Goal: Task Accomplishment & Management: Manage account settings

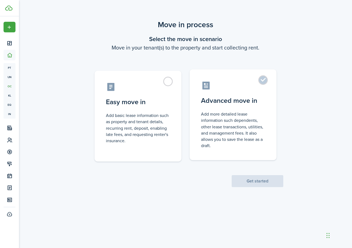
click at [262, 82] on label "Advanced move in Add more detailed lease information such dependents, other lea…" at bounding box center [233, 114] width 87 height 91
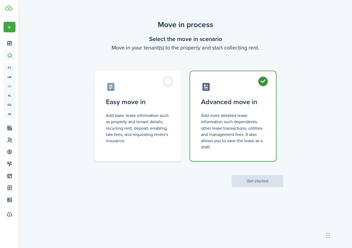
radio input "true"
click at [246, 184] on button "Get started" at bounding box center [258, 181] width 52 height 12
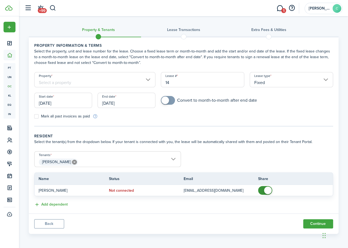
click at [55, 85] on input "Property" at bounding box center [94, 79] width 121 height 15
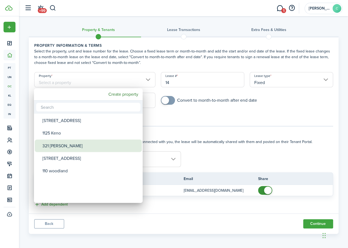
click at [63, 149] on div "321 [PERSON_NAME]" at bounding box center [90, 145] width 96 height 12
type input "321 [PERSON_NAME]"
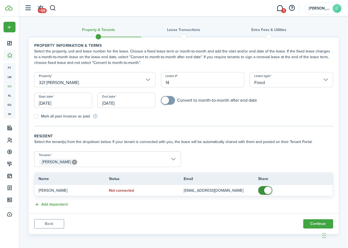
click at [294, 84] on input "Fixed" at bounding box center [291, 79] width 83 height 15
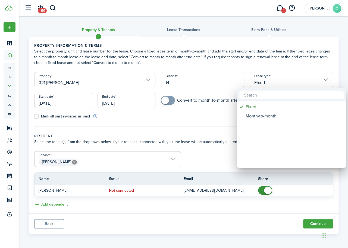
click at [294, 84] on div at bounding box center [174, 124] width 435 height 335
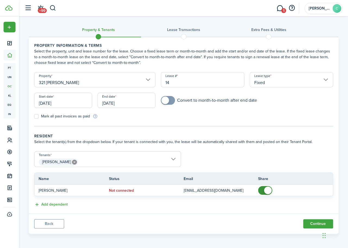
click at [126, 103] on input "[DATE]" at bounding box center [126, 100] width 58 height 15
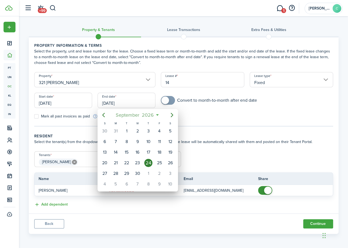
click at [158, 115] on div "[DATE]" at bounding box center [138, 115] width 58 height 10
click at [158, 115] on icon at bounding box center [158, 114] width 6 height 5
click at [172, 115] on icon "Next page" at bounding box center [172, 115] width 2 height 4
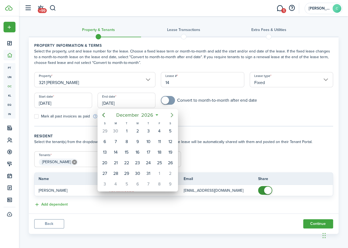
click at [172, 115] on icon "Next page" at bounding box center [172, 115] width 2 height 4
click at [104, 180] on div "31" at bounding box center [105, 184] width 8 height 8
type input "[DATE]"
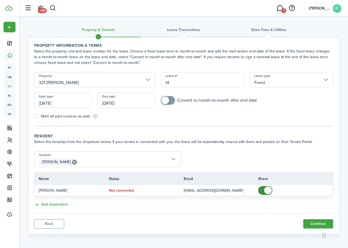
click at [178, 123] on tc-wizard-step "Property information & terms Select the property, unit and lease number for the…" at bounding box center [183, 85] width 299 height 84
click at [310, 222] on button "Continue" at bounding box center [318, 223] width 30 height 9
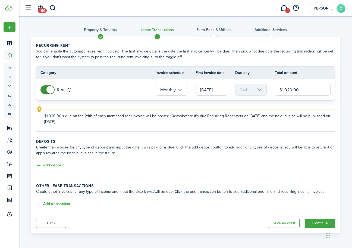
click at [220, 92] on input "[DATE]" at bounding box center [212, 90] width 32 height 12
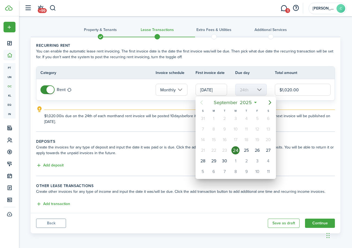
click at [173, 89] on div at bounding box center [176, 124] width 439 height 335
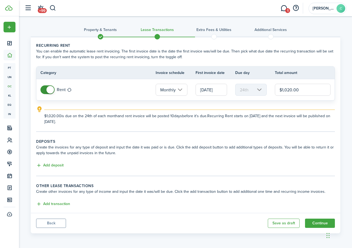
scroll to position [0, 1]
click at [173, 89] on input "Monthly" at bounding box center [172, 90] width 32 height 12
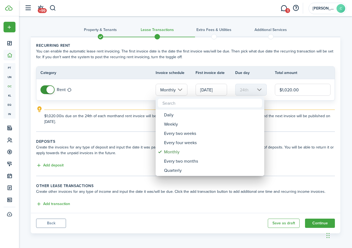
click at [121, 80] on div at bounding box center [176, 124] width 439 height 335
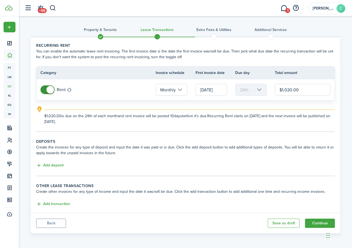
click at [214, 89] on input "[DATE]" at bounding box center [212, 90] width 32 height 12
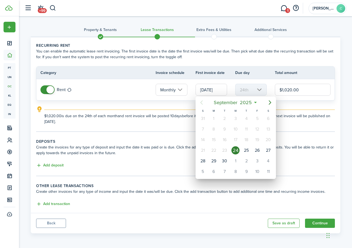
click at [229, 80] on div at bounding box center [176, 124] width 439 height 335
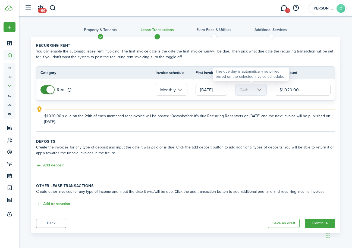
click at [261, 91] on mbsc-scroller "24th" at bounding box center [251, 90] width 32 height 12
drag, startPoint x: 299, startPoint y: 90, endPoint x: 244, endPoint y: 89, distance: 54.9
click at [244, 89] on tr "Rent Monthly [DATE] 24th $1,020.00" at bounding box center [185, 89] width 298 height 21
type input "$1,350.00"
click at [159, 134] on panel-main-body "Recurring rent You can enable the automatic lease rent invoicing. The first inv…" at bounding box center [186, 124] width 310 height 175
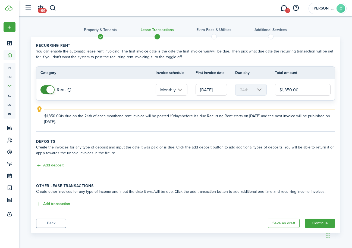
click at [208, 89] on input "[DATE]" at bounding box center [212, 90] width 32 height 12
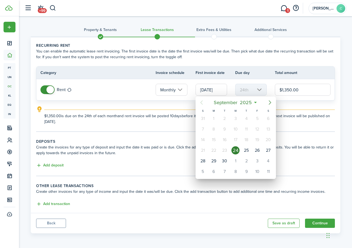
click at [271, 102] on icon "Next page" at bounding box center [270, 102] width 7 height 7
click at [235, 119] on div "1" at bounding box center [235, 118] width 8 height 8
type input "[DATE]"
type input "1st"
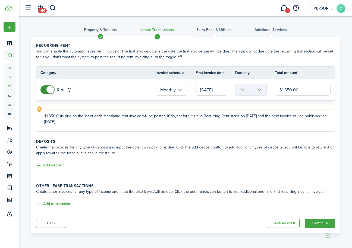
click at [219, 91] on input "[DATE]" at bounding box center [212, 90] width 32 height 12
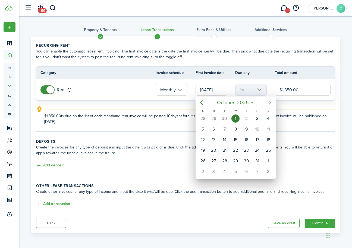
click at [269, 102] on icon "Next page" at bounding box center [270, 102] width 7 height 7
click at [269, 117] on div "1" at bounding box center [268, 118] width 8 height 8
type input "[DATE]"
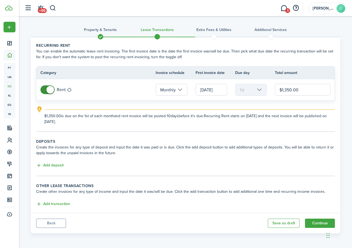
click at [235, 104] on lease-classic-rent "Recurring rent You can enable the automatic lease rent invoicing. The first inv…" at bounding box center [185, 84] width 299 height 82
click at [53, 166] on button "Add deposit" at bounding box center [49, 165] width 27 height 6
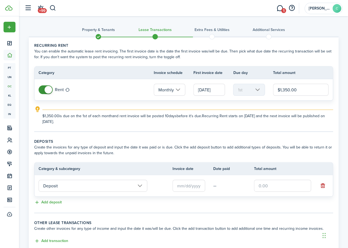
click at [193, 187] on input "text" at bounding box center [188, 186] width 33 height 12
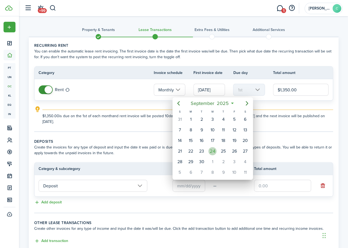
click at [215, 151] on div "24" at bounding box center [212, 151] width 8 height 8
type input "[DATE]"
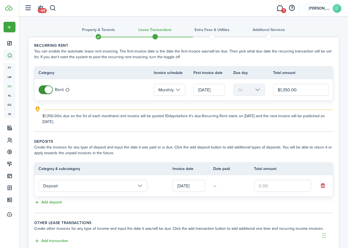
click at [222, 184] on td "—" at bounding box center [233, 185] width 41 height 8
click at [217, 185] on td "—" at bounding box center [233, 185] width 41 height 8
click at [281, 187] on input "text" at bounding box center [282, 186] width 57 height 12
type input "$1,350.00"
click at [217, 183] on td "—" at bounding box center [233, 185] width 41 height 8
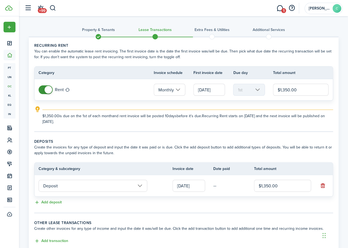
click at [215, 188] on td "—" at bounding box center [233, 185] width 41 height 8
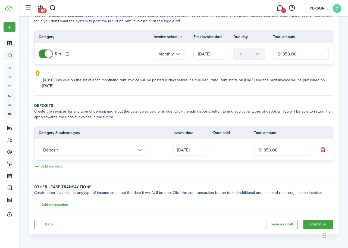
scroll to position [36, 0]
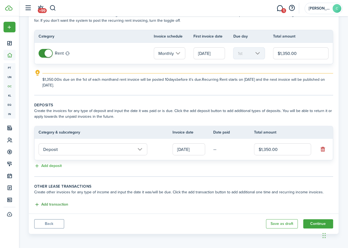
click at [46, 204] on button "Add transaction" at bounding box center [51, 204] width 34 height 6
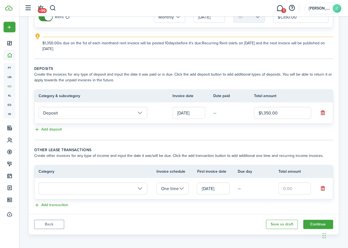
scroll to position [73, 0]
click at [64, 191] on input "text" at bounding box center [93, 188] width 109 height 12
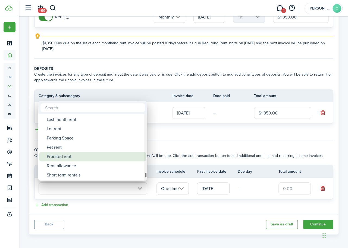
click at [116, 156] on div "Prorated rent" at bounding box center [95, 156] width 96 height 9
type input "Rent / Prorated rent"
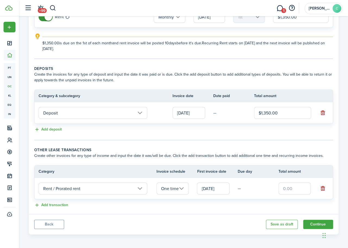
click at [303, 188] on input "text" at bounding box center [294, 188] width 33 height 12
type input "$1,665.00"
click at [261, 189] on td "—" at bounding box center [258, 188] width 41 height 8
click at [305, 223] on button "Continue" at bounding box center [318, 223] width 30 height 9
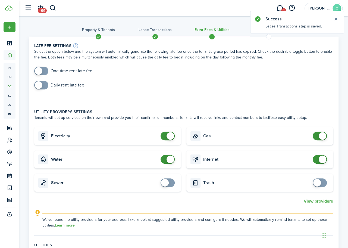
checkbox input "true"
click at [40, 71] on span at bounding box center [39, 71] width 8 height 8
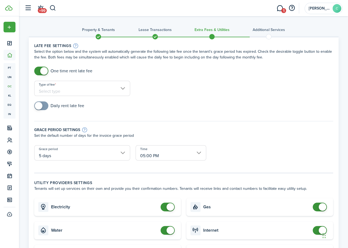
click at [116, 88] on input "Type of fee" at bounding box center [82, 88] width 96 height 15
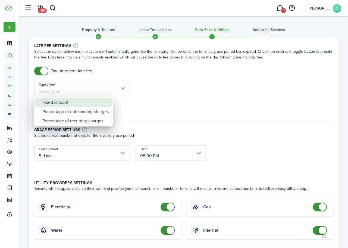
click at [81, 100] on div "Fixed amount" at bounding box center [75, 102] width 66 height 9
type input "Fixed amount"
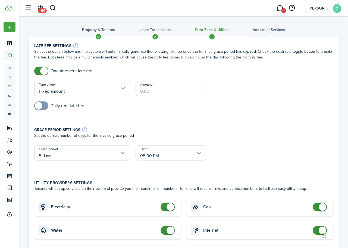
click at [151, 89] on input "Amount" at bounding box center [171, 88] width 71 height 15
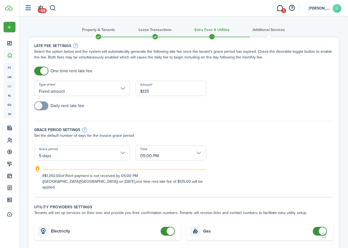
type input "$135.00"
click at [156, 113] on div "Daily rent late fee" at bounding box center [184, 108] width 304 height 14
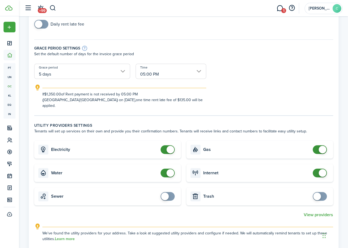
scroll to position [109, 0]
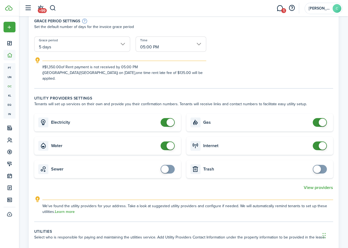
checkbox input "false"
click at [319, 119] on span at bounding box center [319, 122] width 5 height 9
click at [162, 165] on span at bounding box center [165, 169] width 8 height 8
click at [321, 167] on card "Trash" at bounding box center [259, 169] width 147 height 18
checkbox input "false"
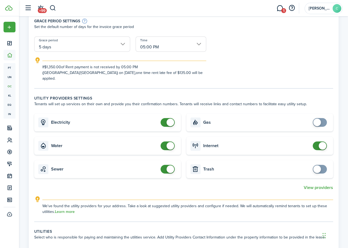
click at [167, 165] on span at bounding box center [170, 169] width 8 height 8
click at [321, 142] on span at bounding box center [323, 146] width 8 height 8
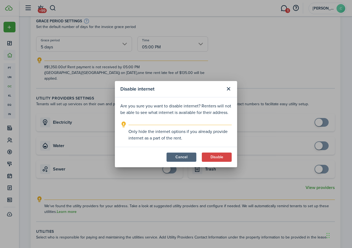
click at [191, 159] on button "Cancel" at bounding box center [181, 156] width 30 height 9
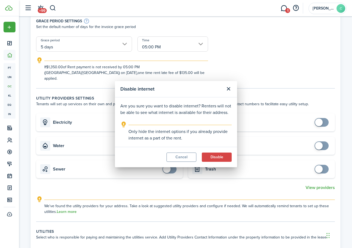
checkbox input "true"
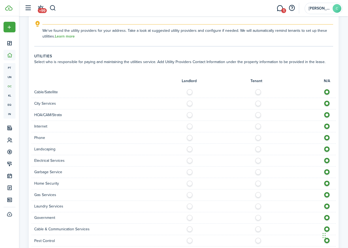
scroll to position [299, 0]
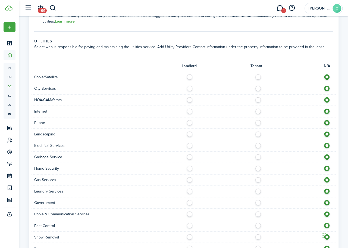
click at [259, 74] on label at bounding box center [260, 75] width 10 height 3
radio input "true"
click at [256, 108] on label at bounding box center [260, 109] width 10 height 3
radio input "true"
click at [258, 120] on label at bounding box center [260, 121] width 10 height 3
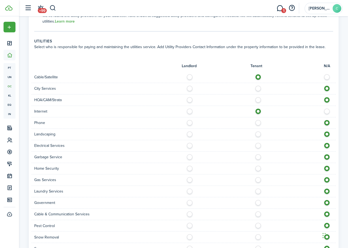
radio input "true"
click at [258, 154] on label at bounding box center [260, 155] width 10 height 3
radio input "true"
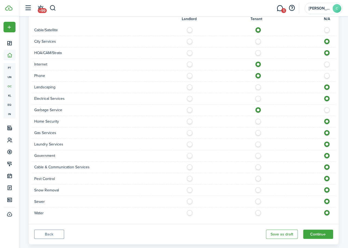
scroll to position [349, 0]
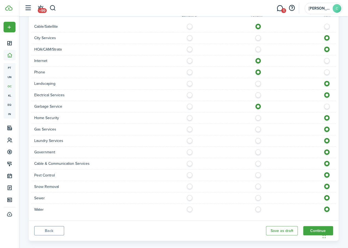
click at [257, 183] on label at bounding box center [260, 184] width 10 height 3
radio input "true"
click at [257, 172] on label at bounding box center [260, 173] width 10 height 3
radio input "true"
click at [258, 160] on label at bounding box center [260, 161] width 10 height 3
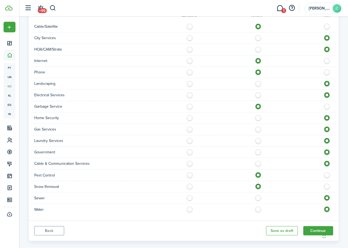
radio input "true"
click at [257, 206] on label at bounding box center [260, 207] width 10 height 3
radio input "true"
click at [256, 183] on label at bounding box center [260, 184] width 10 height 3
click at [328, 183] on label at bounding box center [328, 184] width 10 height 3
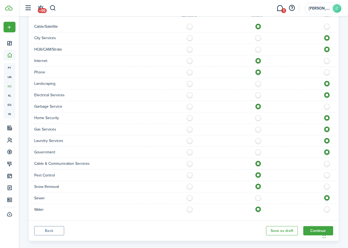
radio input "false"
radio input "true"
click at [327, 172] on label at bounding box center [328, 173] width 10 height 3
radio input "false"
radio input "true"
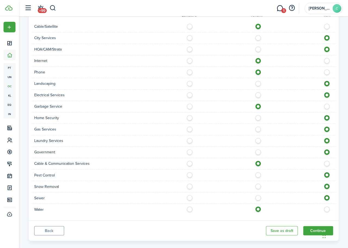
click at [326, 160] on label at bounding box center [328, 161] width 10 height 3
radio input "false"
radio input "true"
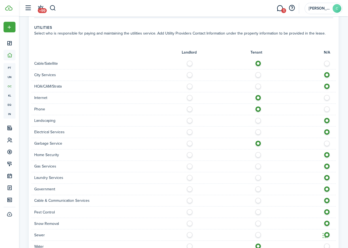
scroll to position [295, 0]
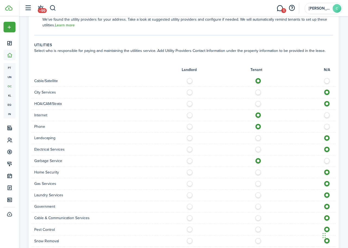
click at [326, 158] on label at bounding box center [328, 159] width 10 height 3
radio input "false"
radio input "true"
click at [325, 124] on label at bounding box center [328, 125] width 10 height 3
radio input "false"
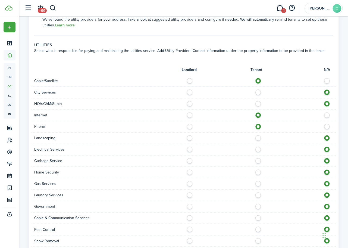
radio input "true"
click at [328, 112] on label at bounding box center [328, 113] width 10 height 3
radio input "false"
radio input "true"
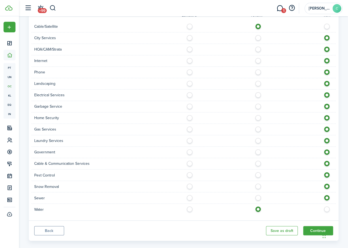
scroll to position [322, 0]
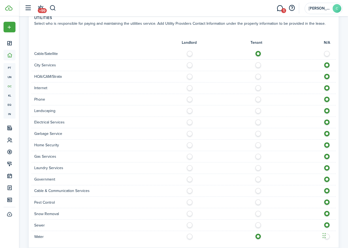
click at [259, 119] on label at bounding box center [260, 120] width 10 height 3
radio input "true"
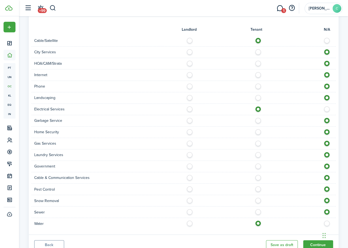
scroll to position [349, 0]
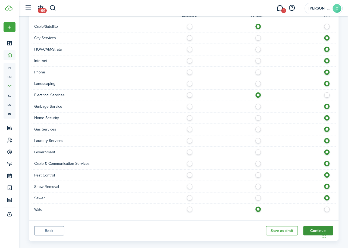
click at [314, 226] on button "Continue" at bounding box center [318, 230] width 30 height 9
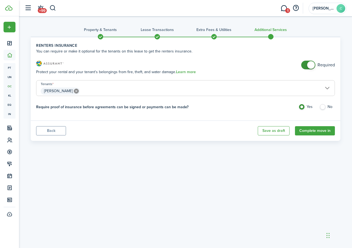
click at [326, 105] on label "No" at bounding box center [326, 108] width 15 height 8
radio input "false"
radio input "true"
click at [273, 132] on button "Save as draft" at bounding box center [274, 130] width 32 height 9
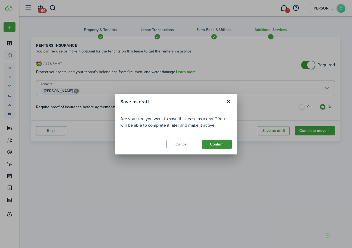
click at [212, 143] on button "Confirm" at bounding box center [217, 144] width 30 height 9
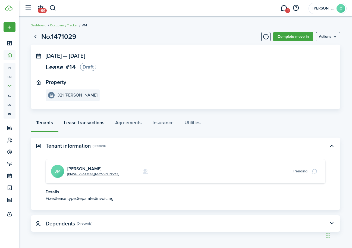
click at [83, 124] on link "Lease transactions" at bounding box center [83, 124] width 51 height 16
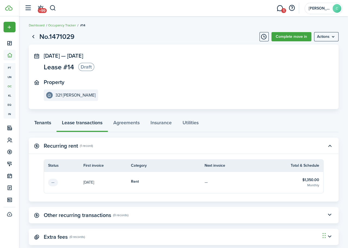
click at [42, 120] on link "Tenants" at bounding box center [43, 124] width 28 height 16
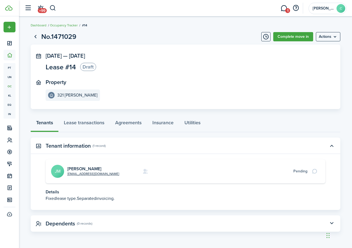
click at [110, 225] on panel-main-header "Dependents (0 records)" at bounding box center [186, 223] width 310 height 16
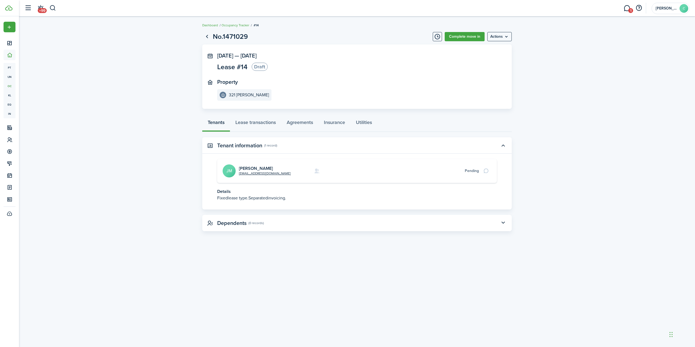
click at [267, 221] on panel-main-header "Dependents (0 records)" at bounding box center [357, 223] width 310 height 16
click at [269, 124] on link "Lease transactions" at bounding box center [255, 124] width 51 height 16
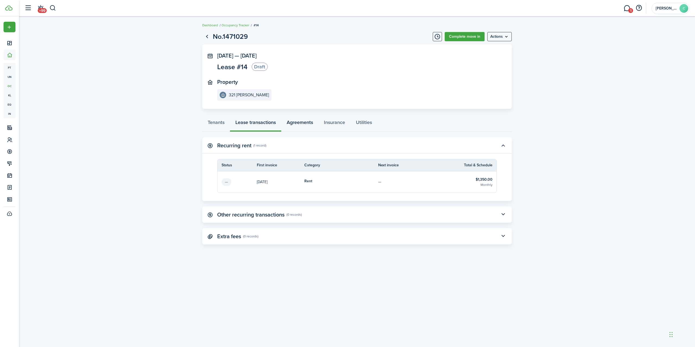
click at [295, 122] on link "Agreements" at bounding box center [299, 124] width 37 height 16
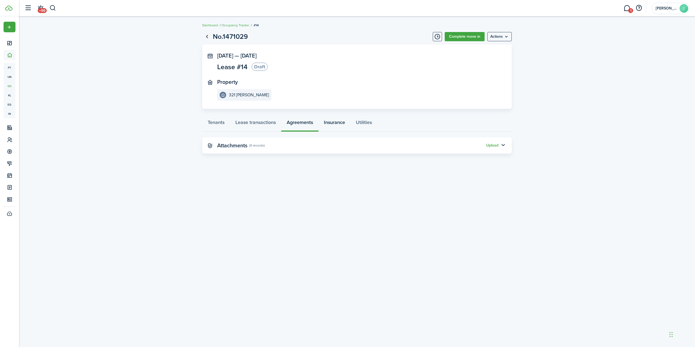
click at [339, 124] on link "Insurance" at bounding box center [335, 124] width 32 height 16
click at [348, 122] on link "Utilities" at bounding box center [364, 124] width 27 height 16
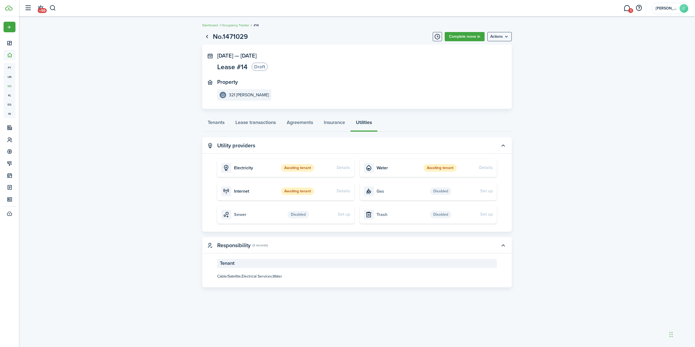
click at [295, 192] on status "Awaiting tenant" at bounding box center [297, 192] width 33 height 8
click at [348, 34] on menu-btn "Actions" at bounding box center [499, 36] width 24 height 9
click at [348, 51] on button "Delete" at bounding box center [488, 48] width 48 height 9
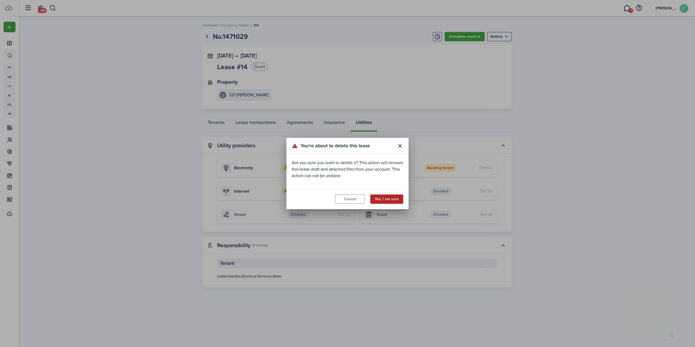
click at [348, 201] on button "Yes, I am sure" at bounding box center [386, 199] width 33 height 9
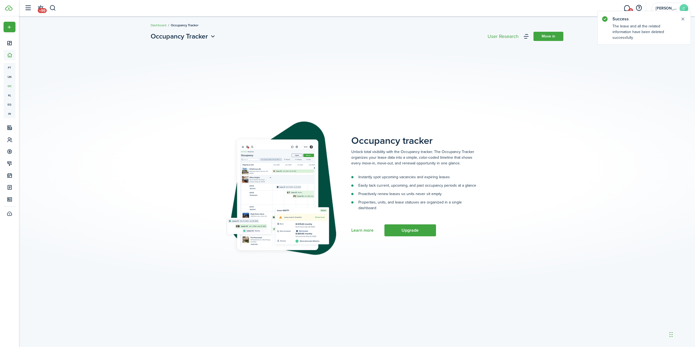
click at [348, 105] on div "Occupancy Tracker Move in Occupancy tracker Unlock total visibility with the Oc…" at bounding box center [357, 182] width 676 height 306
click at [348, 35] on link "Move in" at bounding box center [549, 36] width 30 height 9
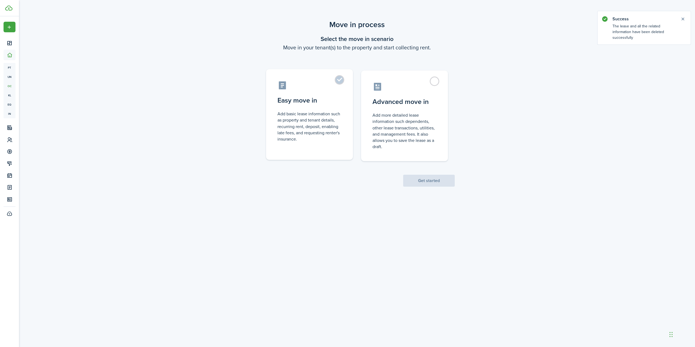
click at [342, 76] on label "Easy move in Add basic lease information such as property and tenant details, r…" at bounding box center [309, 114] width 87 height 91
radio input "true"
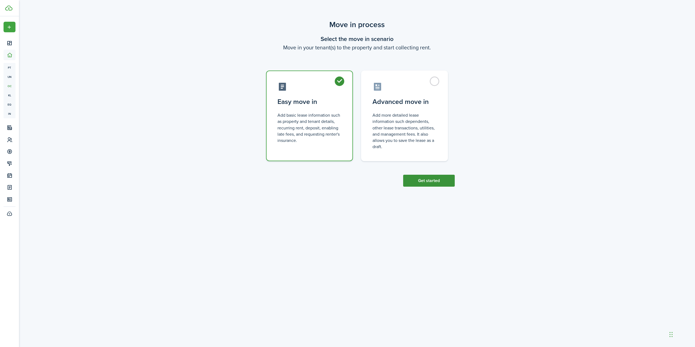
click at [348, 183] on button "Get started" at bounding box center [429, 181] width 52 height 12
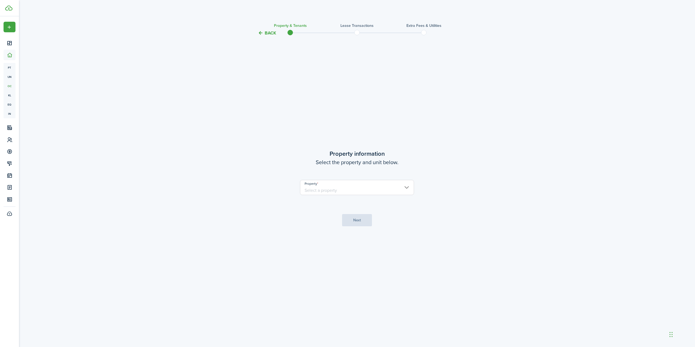
click at [348, 187] on input "Property" at bounding box center [357, 187] width 114 height 15
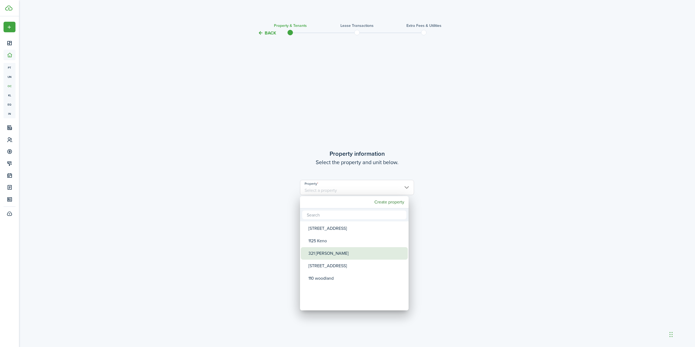
click at [335, 247] on div "321 [PERSON_NAME]" at bounding box center [357, 253] width 96 height 12
type input "321 [PERSON_NAME]"
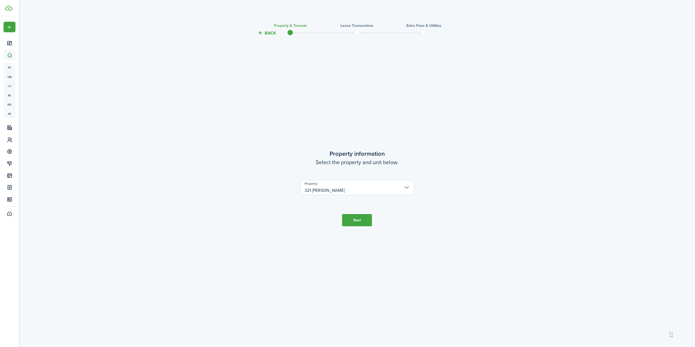
click at [348, 220] on button "Next" at bounding box center [357, 220] width 30 height 12
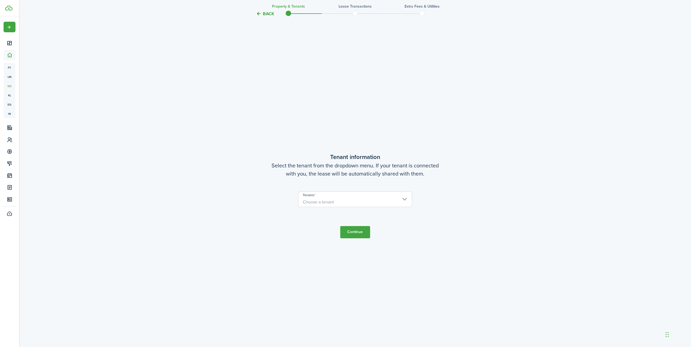
scroll to position [311, 0]
click at [348, 201] on span "Choose a tenant" at bounding box center [355, 201] width 114 height 9
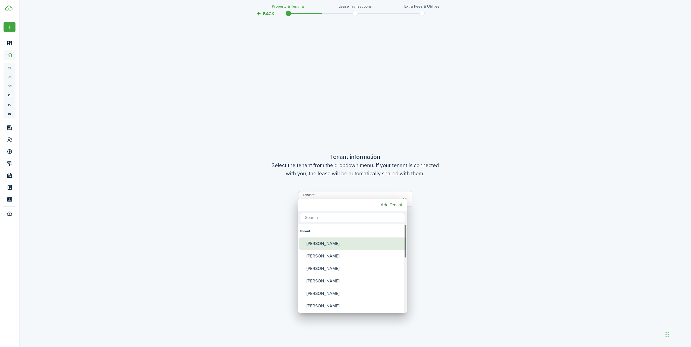
click at [348, 238] on div "[PERSON_NAME]" at bounding box center [355, 244] width 96 height 12
type input "[PERSON_NAME]"
click at [348, 247] on div at bounding box center [346, 174] width 778 height 434
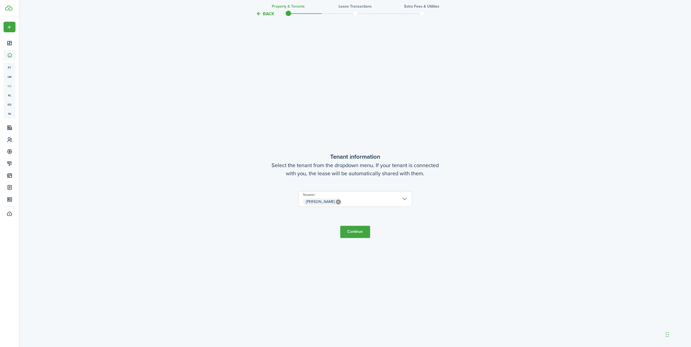
click at [348, 236] on button "Continue" at bounding box center [355, 232] width 30 height 12
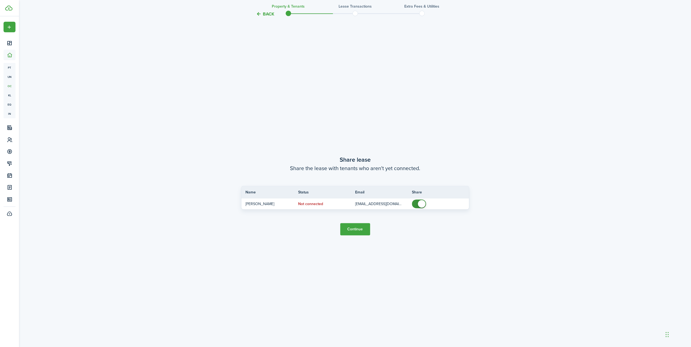
scroll to position [658, 0]
click at [348, 232] on button "Continue" at bounding box center [355, 229] width 30 height 12
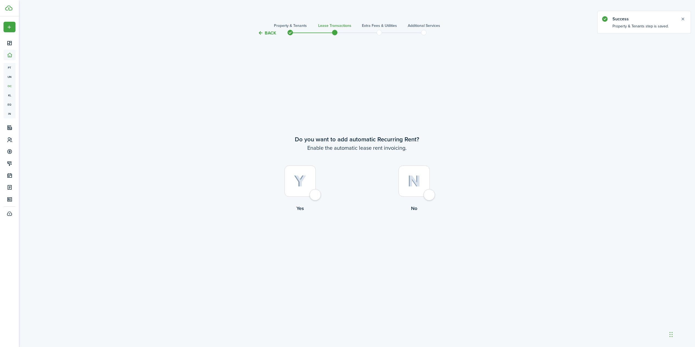
click at [303, 193] on div at bounding box center [300, 181] width 31 height 31
radio input "true"
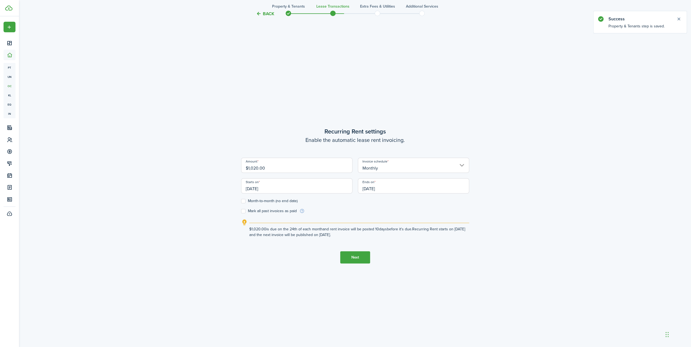
scroll to position [311, 0]
drag, startPoint x: 276, startPoint y: 169, endPoint x: 167, endPoint y: 153, distance: 110.6
click at [167, 153] on div "Back Property & Tenants Lease Transactions Extra fees & Utilities Additional Se…" at bounding box center [355, 38] width 672 height 666
click at [274, 189] on input "[DATE]" at bounding box center [296, 185] width 111 height 15
type input "$1,350.00"
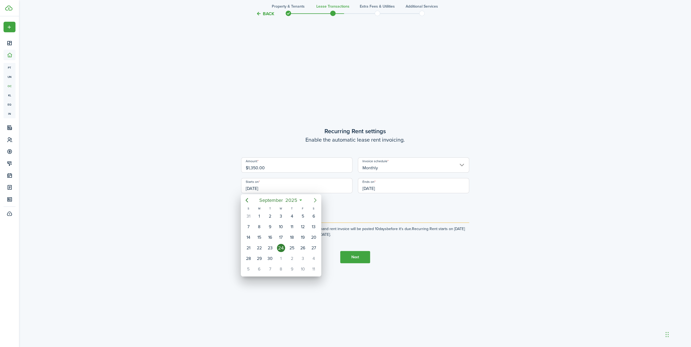
click at [317, 200] on icon "Next page" at bounding box center [315, 200] width 7 height 7
click at [311, 216] on div "1" at bounding box center [314, 216] width 8 height 8
type input "[DATE]"
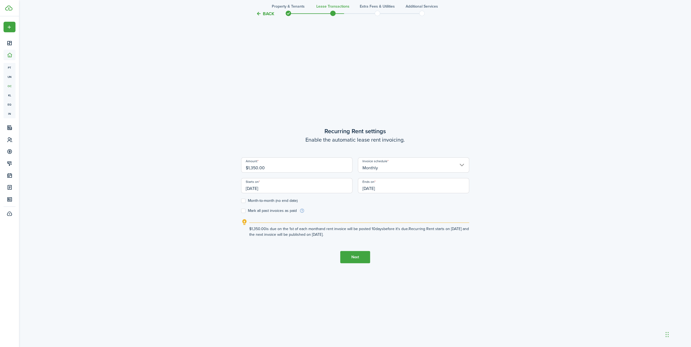
click at [245, 203] on form "Amount $1,350.00 Invoice schedule Monthly Starts on [DATE] Ends on [DATE] Month…" at bounding box center [355, 186] width 228 height 56
click at [245, 200] on label "Month-to-month (no end date)" at bounding box center [269, 201] width 56 height 4
click at [241, 201] on input "Month-to-month (no end date)" at bounding box center [241, 201] width 0 height 0
checkbox input "true"
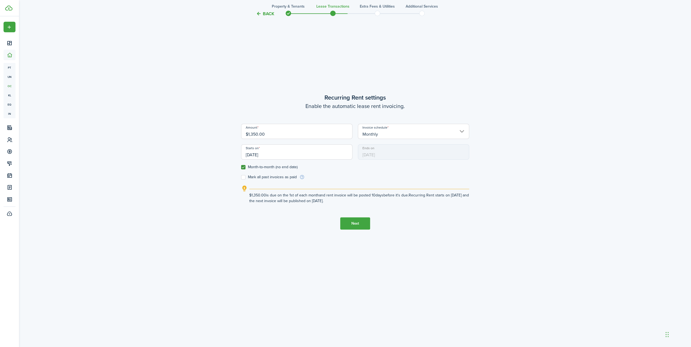
scroll to position [347, 0]
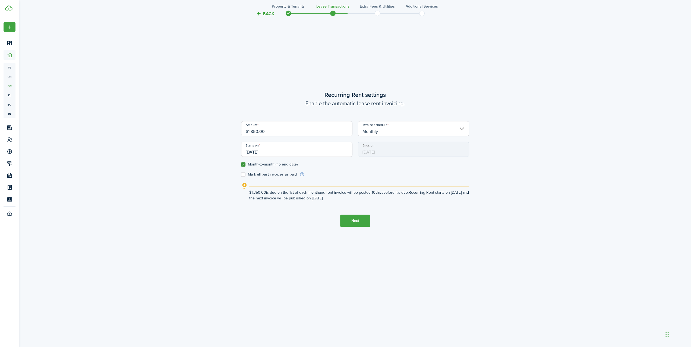
click at [348, 219] on button "Next" at bounding box center [355, 221] width 30 height 12
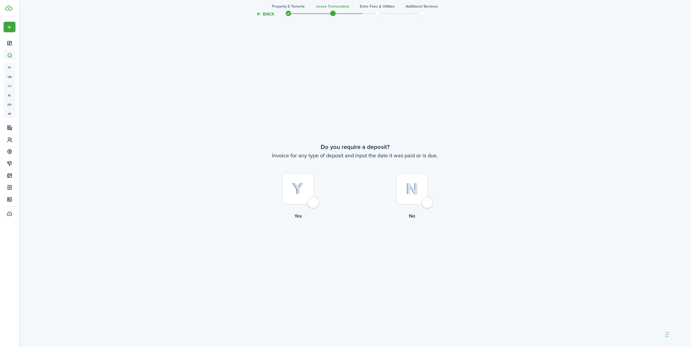
scroll to position [658, 0]
click at [297, 195] on div at bounding box center [297, 188] width 31 height 31
radio input "true"
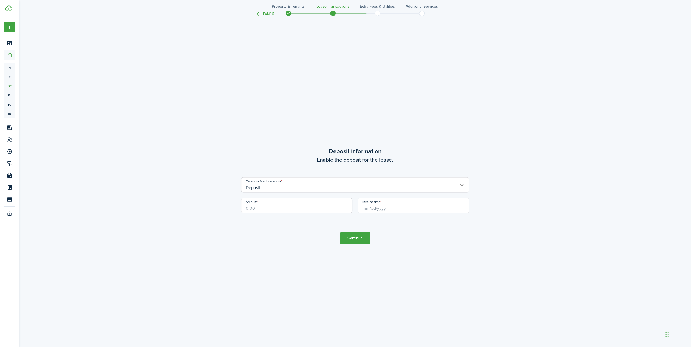
scroll to position [1006, 0]
click at [292, 206] on input "Amount" at bounding box center [296, 204] width 111 height 15
click at [348, 209] on input "Invoice date" at bounding box center [413, 204] width 111 height 15
type input "$1,350.00"
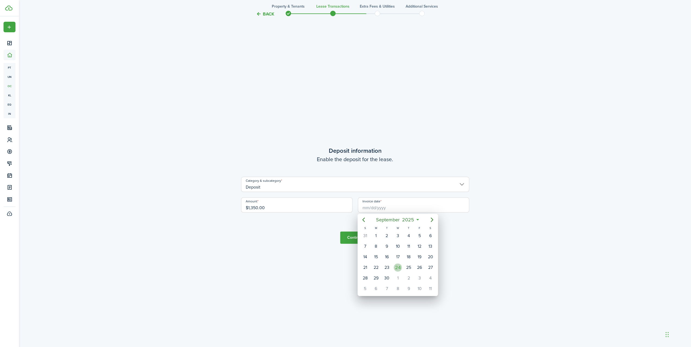
click at [348, 247] on div "24" at bounding box center [398, 268] width 8 height 8
type input "[DATE]"
click at [348, 234] on button "Continue" at bounding box center [355, 238] width 30 height 12
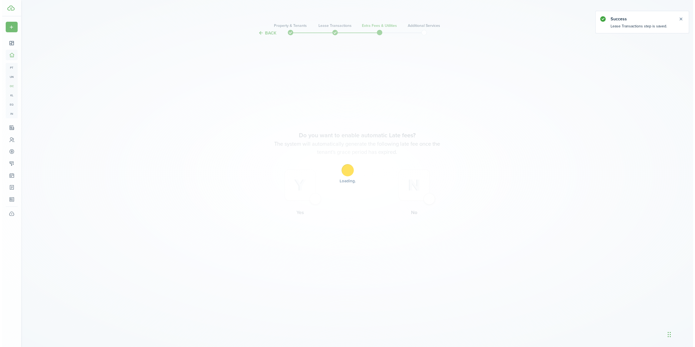
scroll to position [0, 0]
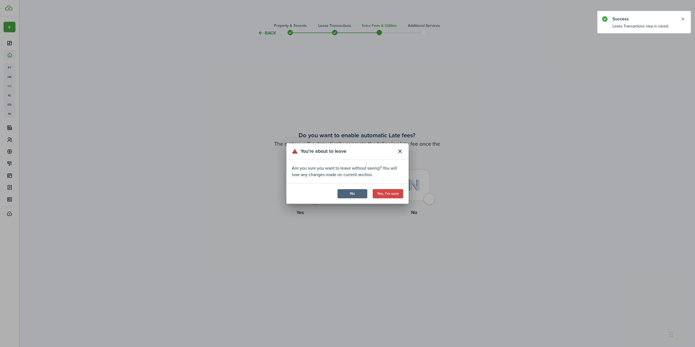
click at [348, 195] on button "No" at bounding box center [353, 193] width 30 height 9
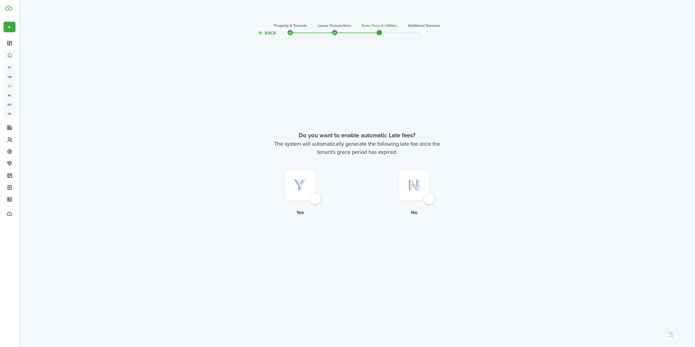
click at [304, 183] on img at bounding box center [300, 186] width 12 height 12
radio input "true"
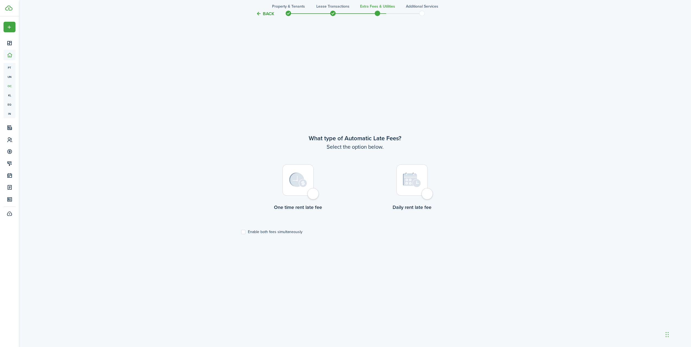
scroll to position [311, 0]
click at [296, 187] on div at bounding box center [297, 178] width 31 height 31
radio input "true"
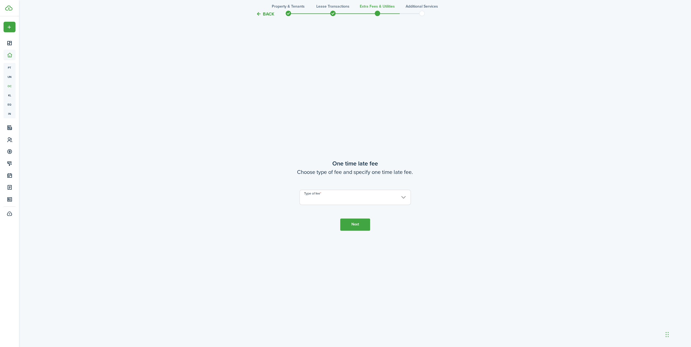
scroll to position [658, 0]
click at [319, 200] on input "Type of fee" at bounding box center [355, 197] width 111 height 15
click at [315, 210] on div "Fixed amount" at bounding box center [341, 211] width 66 height 9
type input "Fixed amount"
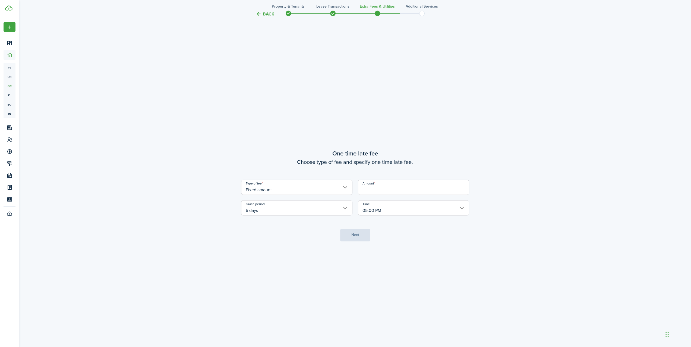
click at [348, 188] on input "Amount" at bounding box center [413, 187] width 111 height 15
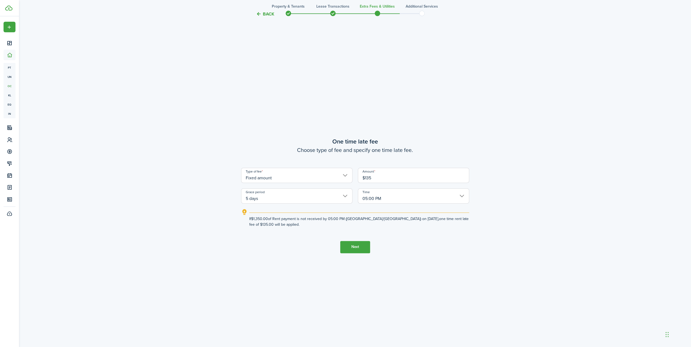
type input "$135.00"
click at [348, 242] on tc-wizard-step "One time late fee Choose type of fee and specify one time late fee. Type of fee…" at bounding box center [355, 194] width 228 height 347
click at [348, 247] on button "Next" at bounding box center [355, 247] width 30 height 12
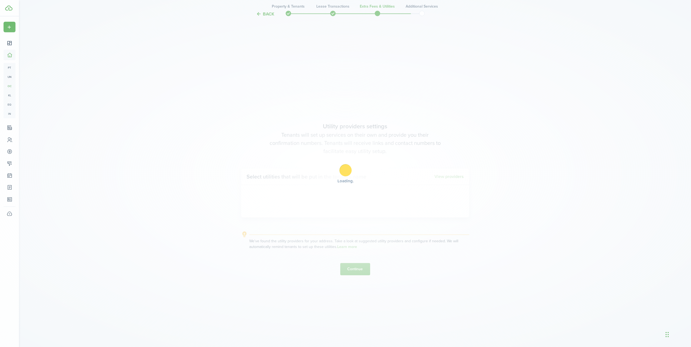
scroll to position [1006, 0]
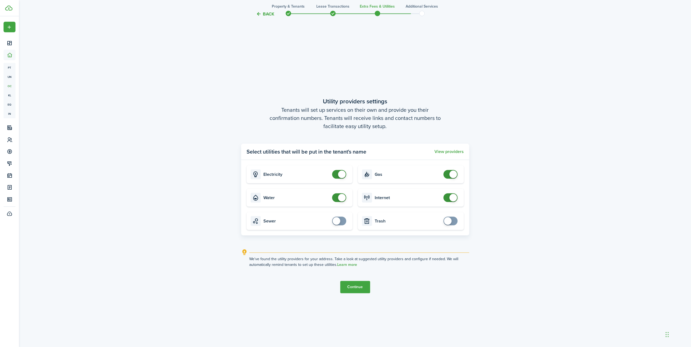
checkbox input "false"
click at [348, 199] on span at bounding box center [450, 197] width 5 height 9
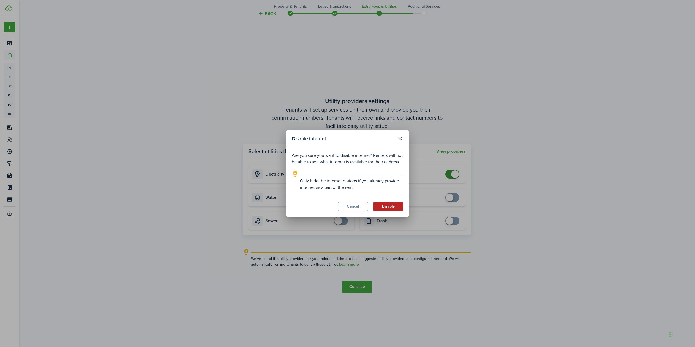
click at [348, 206] on button "Disable" at bounding box center [388, 206] width 30 height 9
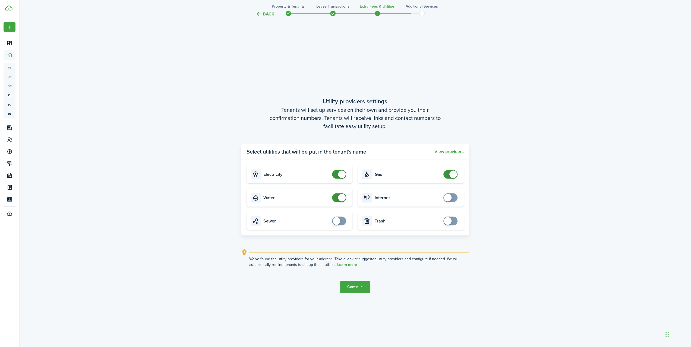
checkbox input "false"
click at [348, 176] on span at bounding box center [453, 175] width 8 height 8
click at [348, 247] on button "Continue" at bounding box center [355, 287] width 30 height 12
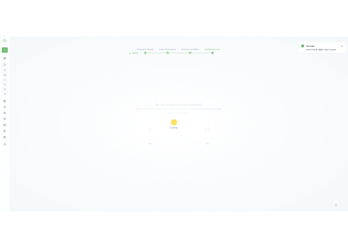
scroll to position [0, 0]
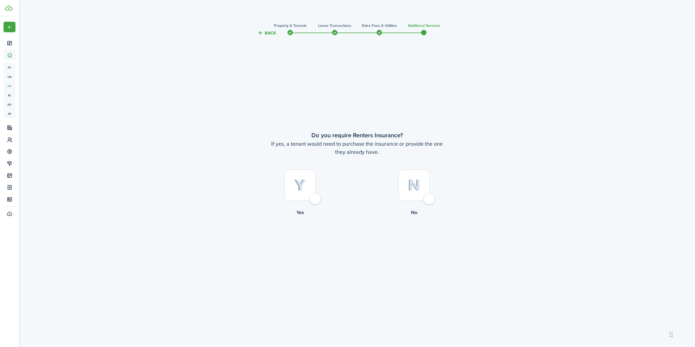
click at [348, 193] on div at bounding box center [414, 185] width 31 height 31
radio input "true"
click at [348, 237] on button "Complete move in" at bounding box center [357, 239] width 40 height 12
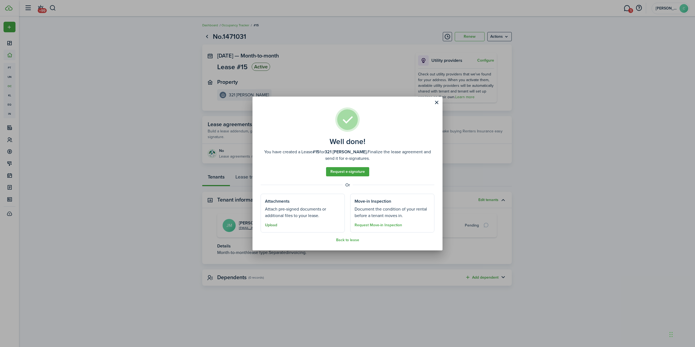
click at [275, 226] on button "Upload" at bounding box center [271, 225] width 12 height 4
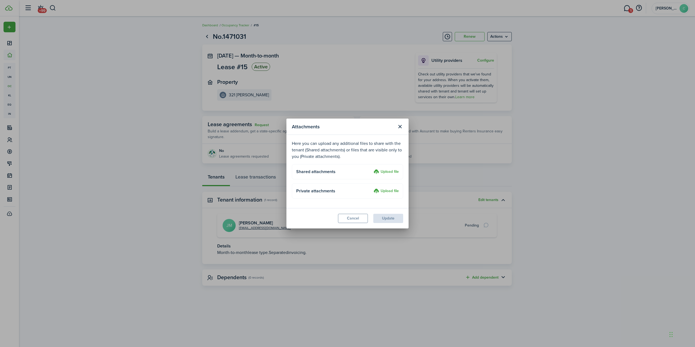
click at [348, 171] on label "Upload file" at bounding box center [386, 172] width 25 height 7
click at [348, 169] on input "Upload file" at bounding box center [372, 169] width 0 height 0
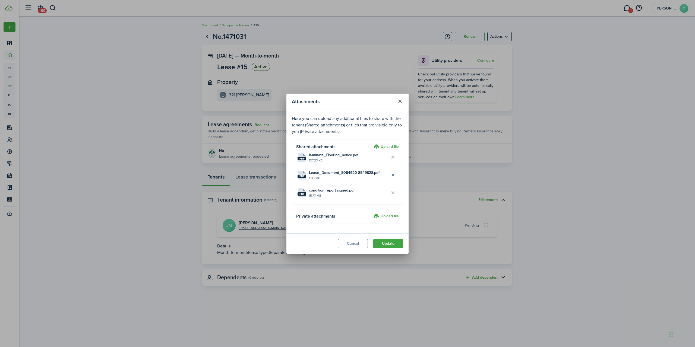
click at [348, 218] on label "Upload file" at bounding box center [386, 216] width 25 height 7
click at [348, 213] on input "Upload file" at bounding box center [372, 213] width 0 height 0
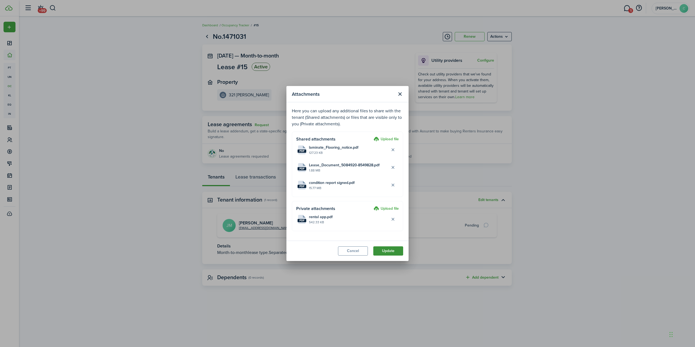
click at [348, 247] on button "Update" at bounding box center [388, 251] width 30 height 9
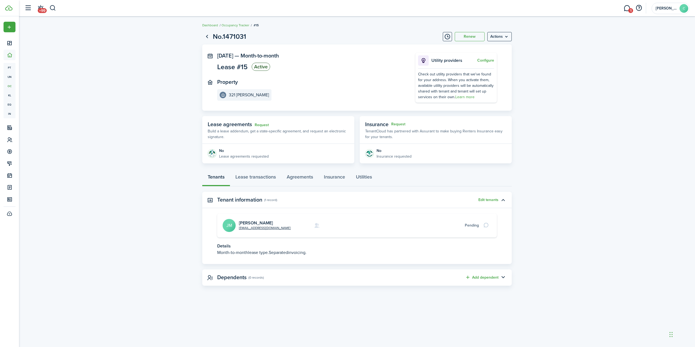
click at [236, 247] on panel-main-title "Dependents" at bounding box center [231, 278] width 29 height 6
click at [348, 247] on button "Add dependent" at bounding box center [481, 278] width 33 height 6
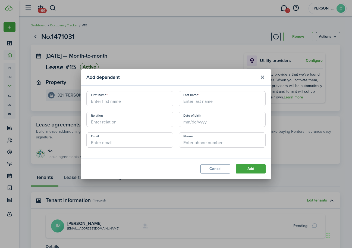
click at [103, 98] on input "First name" at bounding box center [129, 98] width 87 height 15
paste input "Layla"
type input "Layla"
click at [190, 100] on input "Last name" at bounding box center [222, 98] width 87 height 15
paste input "[PERSON_NAME]"
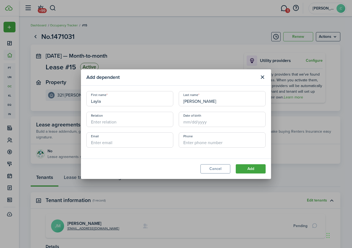
type input "[PERSON_NAME]"
click at [95, 121] on input "Relation" at bounding box center [129, 119] width 87 height 15
type input "daughter"
click at [253, 172] on button "Add" at bounding box center [251, 168] width 30 height 9
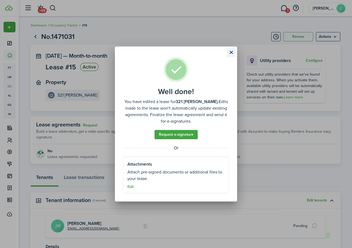
click at [232, 52] on button "Close modal" at bounding box center [230, 52] width 9 height 9
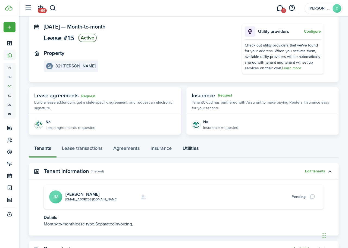
scroll to position [94, 0]
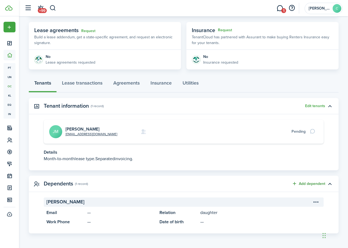
click at [306, 184] on button "Add dependent" at bounding box center [308, 183] width 33 height 6
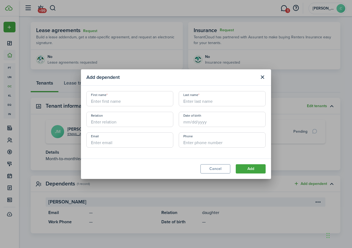
click at [106, 100] on input "First name" at bounding box center [129, 98] width 87 height 15
paste input "[GEOGRAPHIC_DATA]"
type input "[GEOGRAPHIC_DATA]"
click at [211, 102] on input "Last name" at bounding box center [222, 98] width 87 height 15
paste input "[PERSON_NAME]"
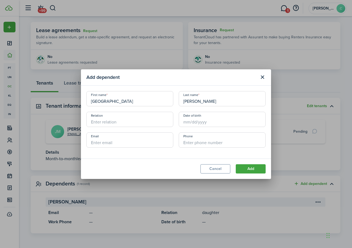
type input "[PERSON_NAME]"
click at [141, 160] on modal-footer "Cancel Add" at bounding box center [176, 168] width 190 height 20
click at [97, 122] on input "Relation" at bounding box center [129, 119] width 87 height 15
type input "daughter"
click at [246, 168] on button "Add" at bounding box center [251, 168] width 30 height 9
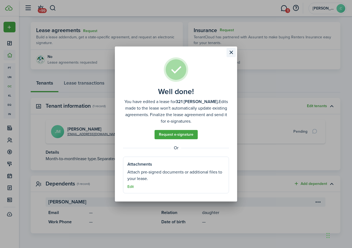
click at [228, 55] on button "Close modal" at bounding box center [230, 52] width 9 height 9
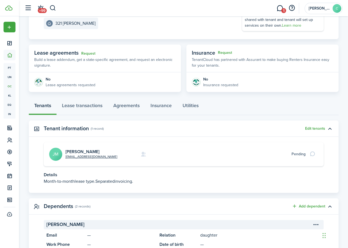
scroll to position [109, 0]
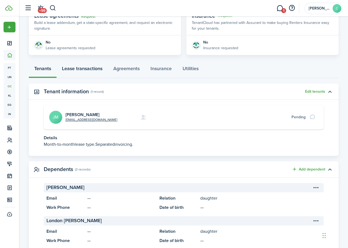
click at [92, 71] on link "Lease transactions" at bounding box center [81, 70] width 51 height 16
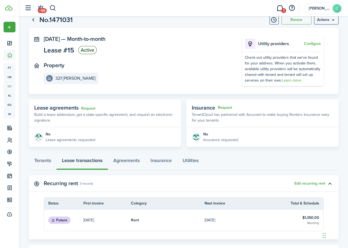
scroll to position [17, 0]
click at [127, 159] on link "Agreements" at bounding box center [126, 162] width 37 height 16
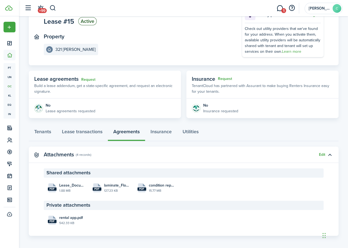
scroll to position [48, 0]
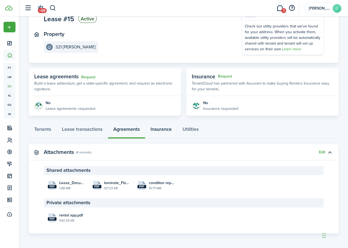
click at [165, 127] on link "Insurance" at bounding box center [161, 130] width 32 height 16
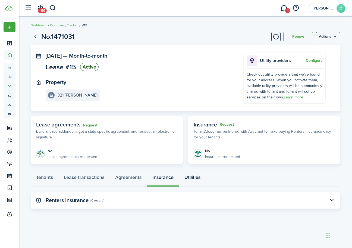
click at [194, 175] on link "Utilities" at bounding box center [192, 178] width 27 height 16
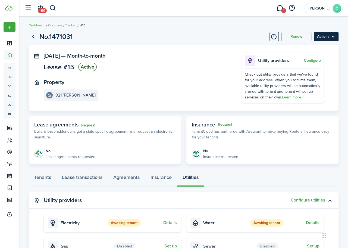
click at [325, 39] on menu-btn "Actions" at bounding box center [326, 36] width 24 height 9
click at [195, 34] on page-view-header "No.1471031 Renew Actions" at bounding box center [184, 37] width 310 height 10
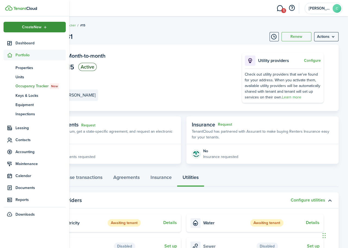
click at [18, 28] on div "Create New" at bounding box center [35, 27] width 62 height 11
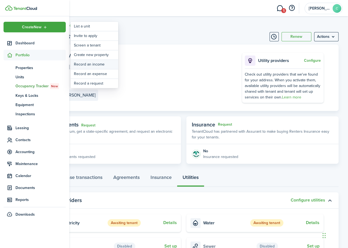
click at [79, 63] on link "Record an income" at bounding box center [95, 64] width 48 height 9
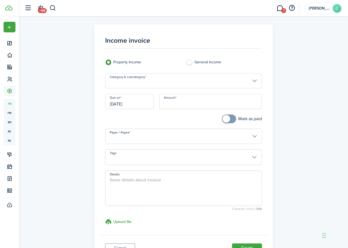
click at [177, 80] on input "Category & subcategory" at bounding box center [183, 80] width 157 height 15
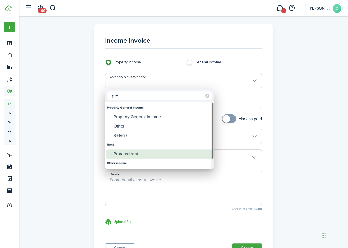
type input "pro"
click at [130, 153] on div "Prorated rent" at bounding box center [162, 153] width 96 height 9
type input "Rent / Prorated rent"
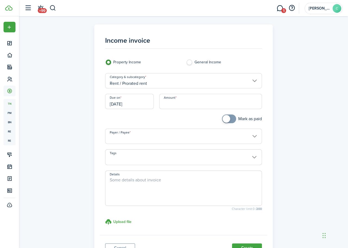
click at [180, 102] on input "Amount" at bounding box center [210, 101] width 103 height 15
type input "$315.00"
checkbox input "true"
click at [226, 118] on span at bounding box center [226, 119] width 8 height 8
click at [237, 137] on input "Payer / Payee" at bounding box center [183, 135] width 157 height 15
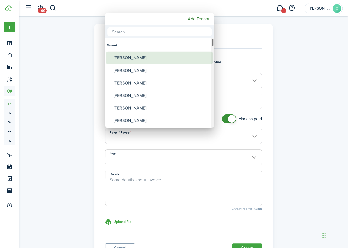
click at [143, 61] on div "[PERSON_NAME]" at bounding box center [162, 58] width 96 height 12
type input "[PERSON_NAME]"
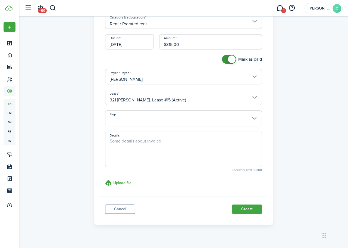
scroll to position [67, 0]
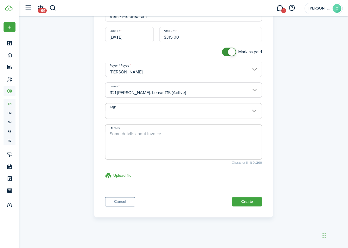
click at [126, 137] on textarea "Details" at bounding box center [183, 143] width 156 height 26
type textarea "prorated september rent"
click at [243, 200] on button "Create" at bounding box center [247, 201] width 30 height 9
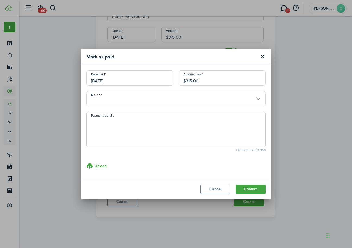
click at [191, 94] on input "Method" at bounding box center [175, 98] width 179 height 15
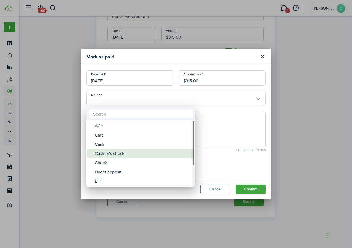
click at [154, 149] on div "Cashier's check" at bounding box center [143, 153] width 96 height 9
type input "Cashier's check"
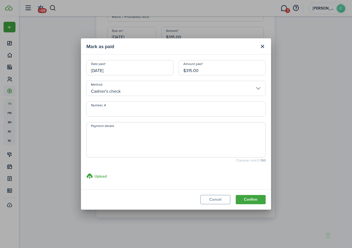
click at [119, 111] on input "Number, #" at bounding box center [175, 108] width 179 height 15
type input "578693"
click at [254, 202] on button "Confirm" at bounding box center [251, 199] width 30 height 9
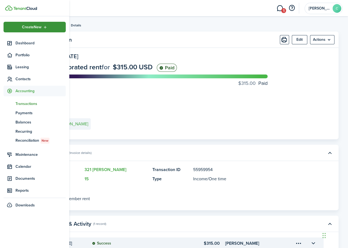
click at [36, 30] on div "Create New" at bounding box center [35, 27] width 62 height 11
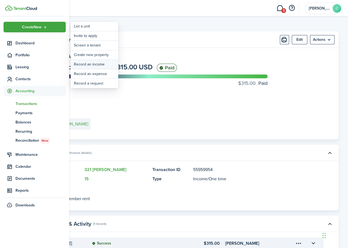
click at [84, 65] on link "Record an income" at bounding box center [95, 64] width 48 height 9
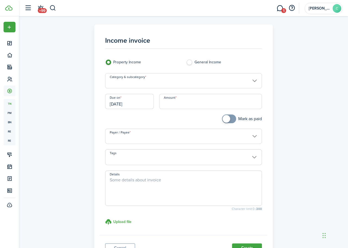
click at [143, 81] on input "Category & subcategory" at bounding box center [183, 80] width 157 height 15
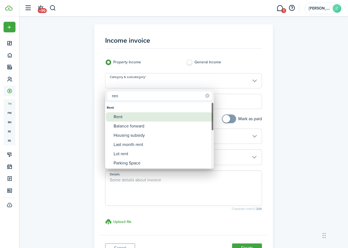
type input "ren"
click at [125, 118] on div "Rent" at bounding box center [162, 116] width 96 height 9
type input "Rent"
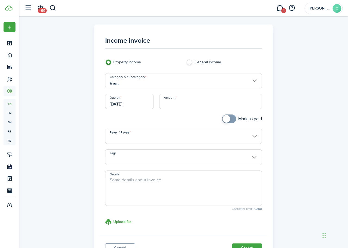
click at [142, 101] on input "[DATE]" at bounding box center [129, 101] width 49 height 15
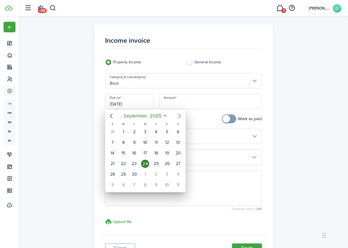
click at [181, 117] on icon "Next page" at bounding box center [179, 115] width 7 height 7
click at [144, 128] on div "1" at bounding box center [145, 132] width 8 height 8
type input "[DATE]"
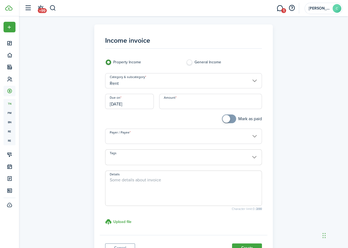
click at [179, 105] on input "Amount" at bounding box center [210, 101] width 103 height 15
type input "$1,350.00"
checkbox input "true"
click at [227, 119] on span at bounding box center [226, 119] width 8 height 8
click at [198, 140] on input "Payer / Payee" at bounding box center [183, 135] width 157 height 15
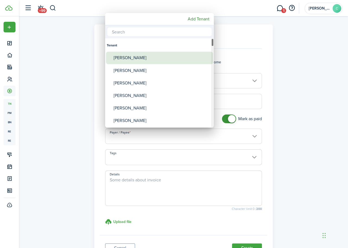
click at [148, 57] on div "[PERSON_NAME]" at bounding box center [162, 58] width 96 height 12
type input "[PERSON_NAME]"
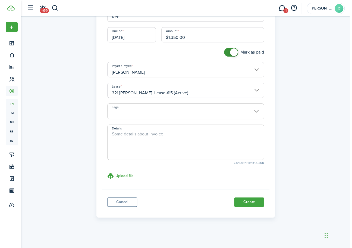
scroll to position [67, 0]
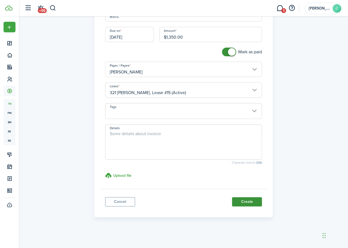
click at [242, 203] on button "Create" at bounding box center [247, 201] width 30 height 9
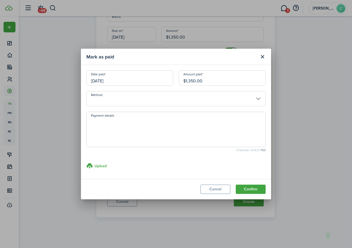
click at [112, 99] on input "Method" at bounding box center [175, 98] width 179 height 15
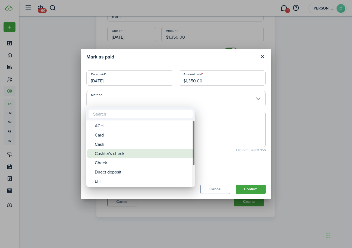
click at [104, 152] on div "Cashier's check" at bounding box center [143, 153] width 96 height 9
type input "Cashier's check"
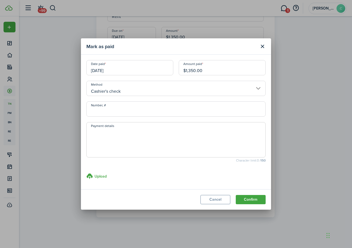
click at [118, 109] on input "Number, #" at bounding box center [175, 108] width 179 height 15
click at [113, 70] on input "[DATE]" at bounding box center [129, 67] width 87 height 15
type input "578693"
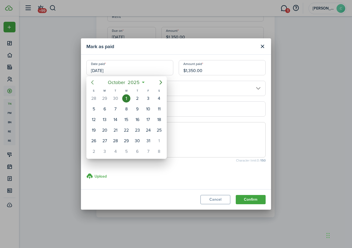
click at [92, 83] on icon "Previous page" at bounding box center [92, 82] width 2 height 4
click at [127, 130] on div "24" at bounding box center [126, 130] width 8 height 8
type input "[DATE]"
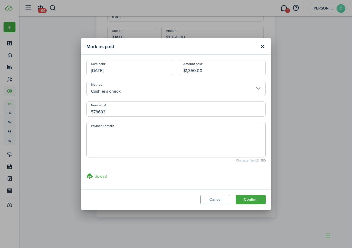
click at [127, 131] on textarea "Payment details" at bounding box center [176, 141] width 179 height 26
click at [109, 134] on textarea "octobers rent" at bounding box center [176, 141] width 179 height 26
type textarea "october rent"
click at [249, 199] on button "Confirm" at bounding box center [251, 199] width 30 height 9
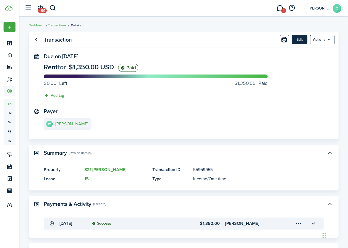
click at [301, 43] on button "Edit" at bounding box center [299, 39] width 15 height 9
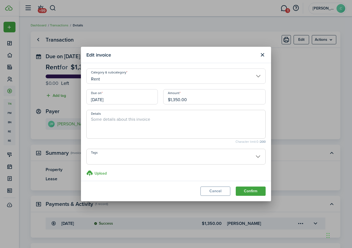
click at [101, 122] on textarea "Details" at bounding box center [176, 126] width 179 height 20
type textarea "[DATE] Rent"
click at [243, 191] on button "Confirm" at bounding box center [251, 190] width 30 height 9
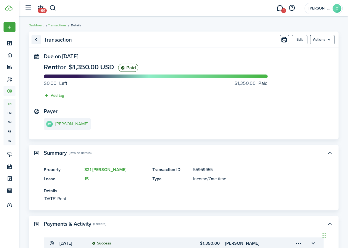
click at [40, 38] on link "Go back" at bounding box center [36, 39] width 9 height 9
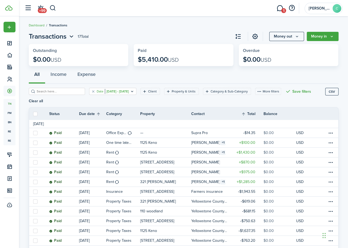
click at [121, 95] on filter-tag "Date [DATE] - [DATE]" at bounding box center [112, 91] width 47 height 7
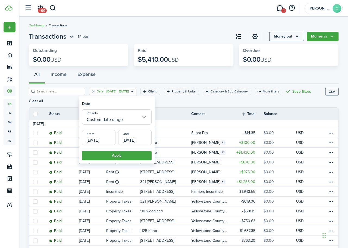
click at [119, 118] on input "Custom date range" at bounding box center [117, 116] width 70 height 15
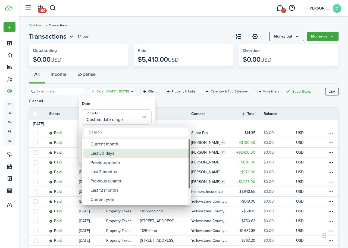
click at [111, 152] on div "Last 30 days" at bounding box center [138, 153] width 96 height 9
type input "Last 30 days"
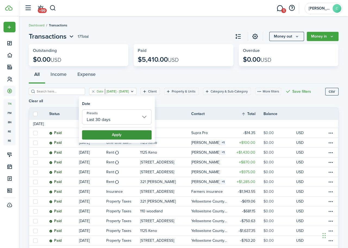
click at [102, 134] on button "Apply" at bounding box center [117, 134] width 70 height 9
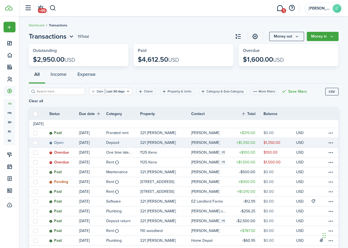
click at [53, 140] on status "Open" at bounding box center [56, 142] width 14 height 4
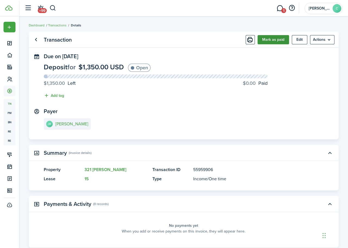
click at [282, 44] on button "Mark as paid" at bounding box center [273, 39] width 32 height 9
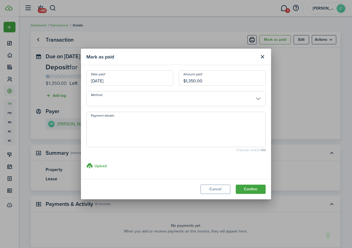
click at [138, 99] on input "Method" at bounding box center [175, 98] width 179 height 15
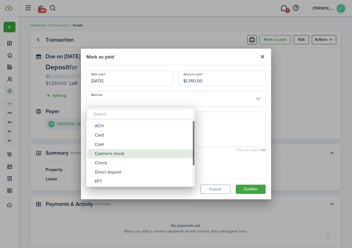
click at [121, 152] on div "Cashier's check" at bounding box center [143, 153] width 96 height 9
type input "Cashier's check"
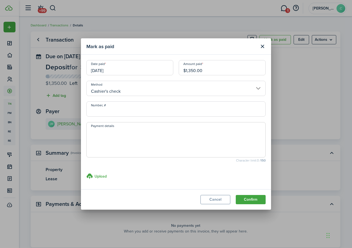
click at [105, 112] on input "Number, #" at bounding box center [175, 108] width 179 height 15
type input "578693"
click at [108, 130] on textarea "Payment details" at bounding box center [176, 141] width 179 height 26
type textarea "p"
type textarea "check for deposit, prorated September rent, October Rent"
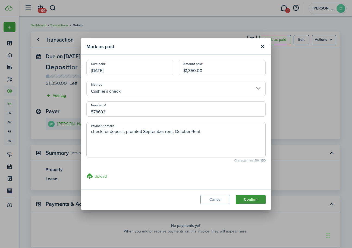
click at [253, 200] on button "Confirm" at bounding box center [251, 199] width 30 height 9
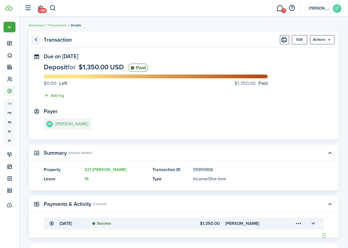
click at [40, 41] on link "Go back" at bounding box center [36, 39] width 9 height 9
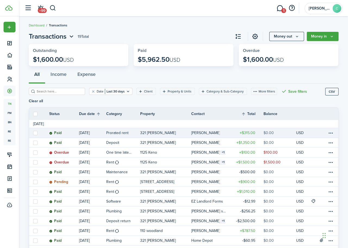
click at [207, 128] on link "[PERSON_NAME]" at bounding box center [211, 133] width 40 height 10
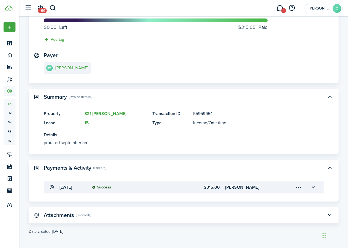
scroll to position [57, 0]
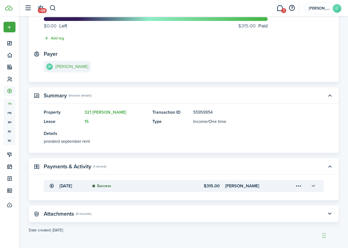
click at [315, 185] on button "button" at bounding box center [313, 185] width 9 height 9
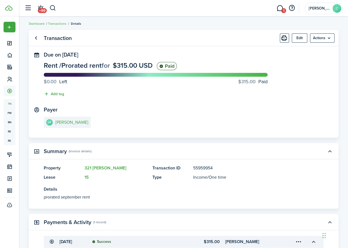
scroll to position [0, 0]
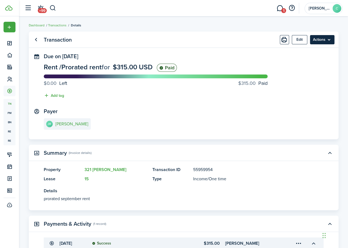
click at [320, 39] on menu-btn "Actions" at bounding box center [322, 39] width 24 height 9
click at [251, 123] on panel-main-content "[PERSON_NAME]" at bounding box center [184, 124] width 280 height 13
click at [41, 41] on panel-main-header "Transaction Edit Actions" at bounding box center [184, 40] width 310 height 16
click at [33, 37] on link "Go back" at bounding box center [36, 39] width 9 height 9
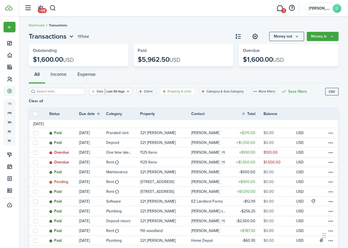
click at [168, 92] on filter-tag-label "Property & Units" at bounding box center [180, 91] width 24 height 5
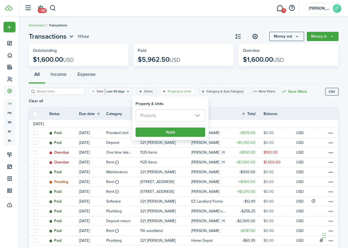
click at [174, 113] on span "Property" at bounding box center [170, 115] width 69 height 12
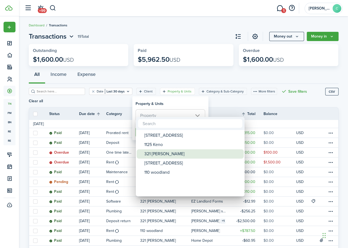
click at [165, 157] on div "321 [PERSON_NAME]" at bounding box center [192, 153] width 96 height 9
type input "321 [PERSON_NAME]"
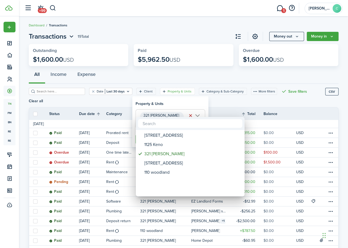
click at [146, 101] on div at bounding box center [174, 124] width 435 height 335
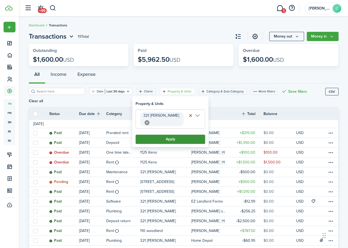
click at [156, 134] on button "Apply" at bounding box center [171, 138] width 70 height 9
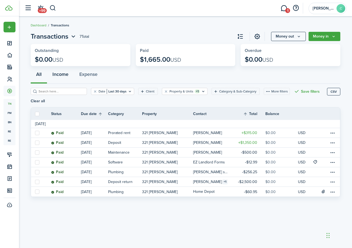
click at [61, 73] on button "Income" at bounding box center [60, 75] width 27 height 16
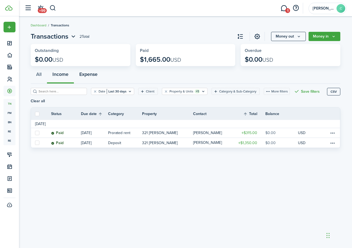
click at [89, 74] on button "Expense" at bounding box center [88, 75] width 29 height 16
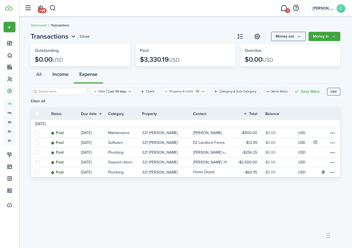
click at [59, 74] on button "Income" at bounding box center [60, 75] width 27 height 16
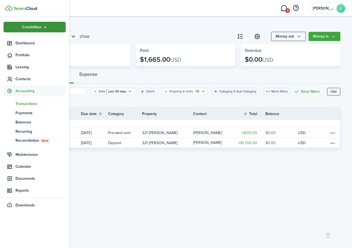
click at [20, 29] on div "Create New" at bounding box center [35, 27] width 62 height 11
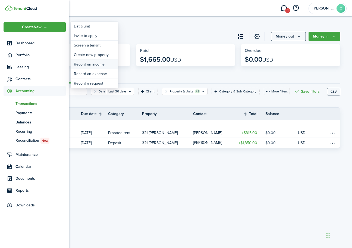
click at [81, 65] on link "Record an income" at bounding box center [95, 64] width 48 height 9
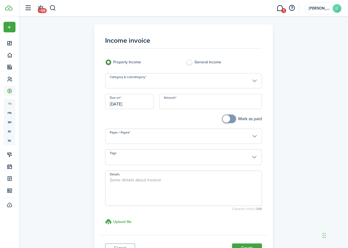
click at [158, 77] on input "Category & subcategory" at bounding box center [183, 80] width 157 height 15
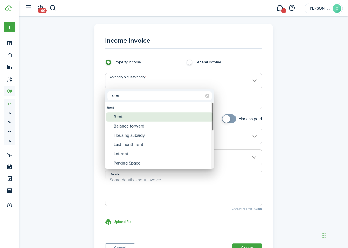
type input "rent"
click at [126, 117] on div "Rent" at bounding box center [162, 116] width 96 height 9
type input "Rent"
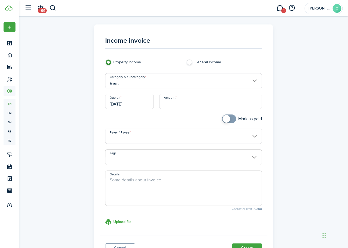
click at [195, 105] on input "Amount" at bounding box center [210, 101] width 103 height 15
type input "$1,350.00"
checkbox input "true"
click at [227, 120] on span at bounding box center [226, 119] width 8 height 8
click at [152, 139] on input "Payer / Payee" at bounding box center [183, 135] width 157 height 15
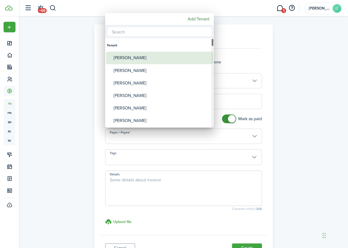
click at [130, 59] on div "[PERSON_NAME]" at bounding box center [162, 58] width 96 height 12
type input "[PERSON_NAME]"
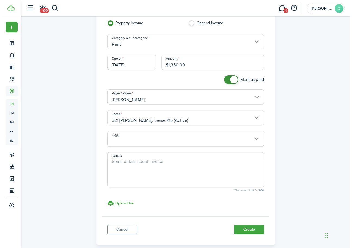
scroll to position [40, 0]
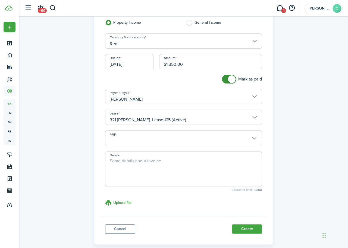
click at [152, 169] on textarea "Details" at bounding box center [183, 171] width 156 height 26
type textarea "[DATE] Rent"
click at [252, 228] on button "Create" at bounding box center [247, 228] width 30 height 9
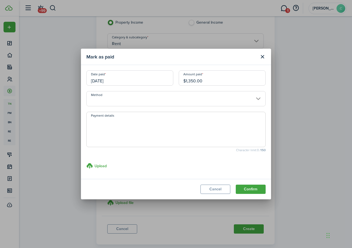
click at [101, 99] on input "Method" at bounding box center [175, 98] width 179 height 15
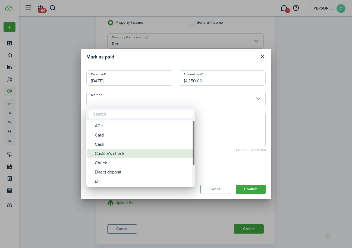
click at [112, 153] on div "Cashier's check" at bounding box center [143, 153] width 96 height 9
type input "Cashier's check"
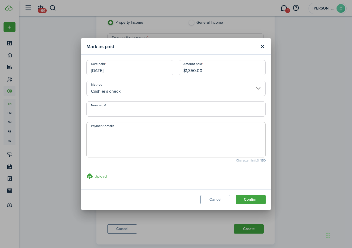
click at [103, 109] on input "Number, #" at bounding box center [175, 108] width 179 height 15
type input "578693"
click at [241, 200] on button "Confirm" at bounding box center [251, 199] width 30 height 9
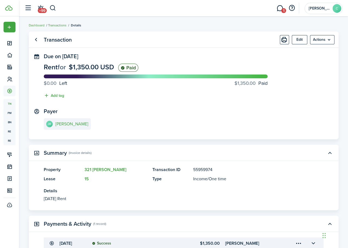
click at [54, 24] on link "Transactions" at bounding box center [57, 25] width 18 height 5
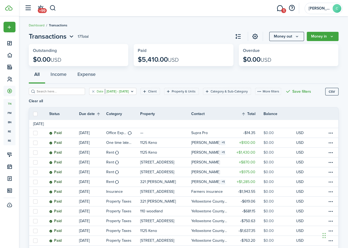
click at [115, 95] on filter-tag "Date [DATE] - [DATE]" at bounding box center [112, 91] width 47 height 7
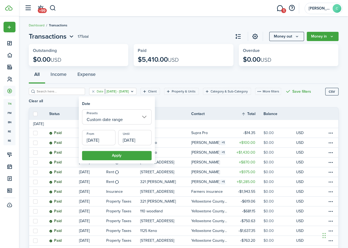
click at [104, 121] on input "Custom date range" at bounding box center [117, 116] width 70 height 15
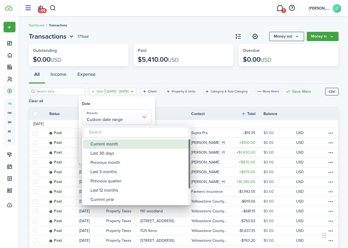
click at [107, 147] on div "Current month" at bounding box center [138, 143] width 96 height 9
type input "Current month"
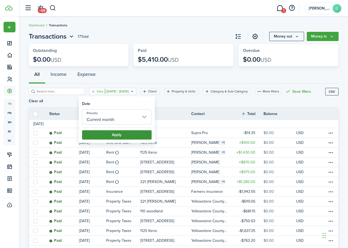
click at [106, 135] on button "Apply" at bounding box center [117, 134] width 70 height 9
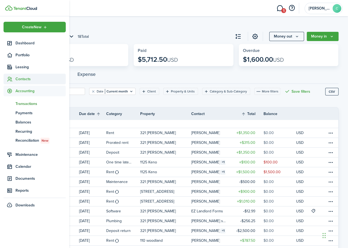
click at [27, 79] on span "Contacts" at bounding box center [40, 79] width 50 height 6
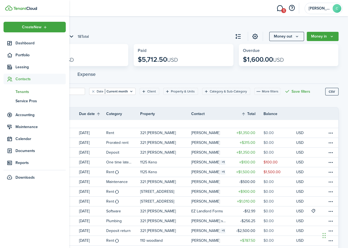
click at [23, 91] on span "Tenants" at bounding box center [40, 92] width 50 height 6
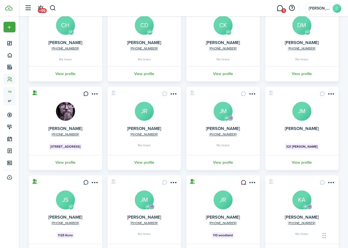
scroll to position [50, 0]
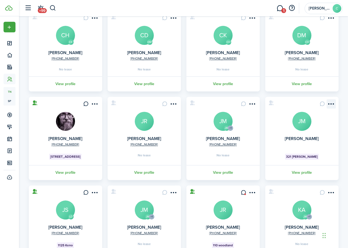
click at [331, 103] on menu-btn-icon "Open menu" at bounding box center [330, 103] width 9 height 9
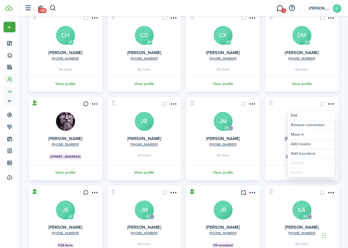
click at [290, 100] on card "[PERSON_NAME] JM 321 [PERSON_NAME] View profile" at bounding box center [301, 138] width 73 height 83
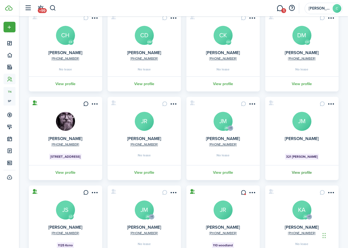
click at [310, 173] on link "View profile" at bounding box center [301, 172] width 75 height 15
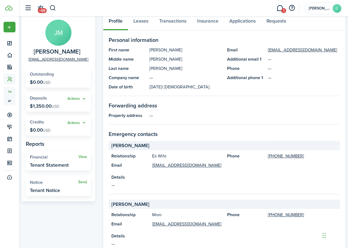
scroll to position [20, 0]
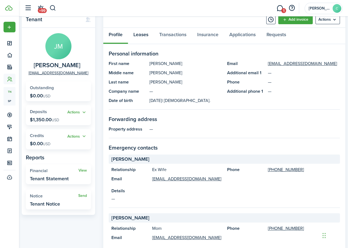
click at [141, 36] on link "Leases" at bounding box center [141, 36] width 26 height 16
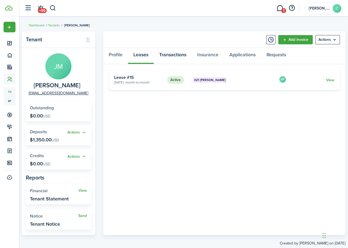
click at [164, 53] on link "Transactions" at bounding box center [173, 56] width 38 height 16
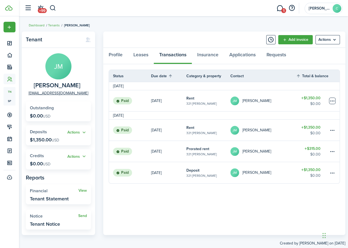
click at [330, 100] on table-menu-btn-icon at bounding box center [332, 100] width 7 height 7
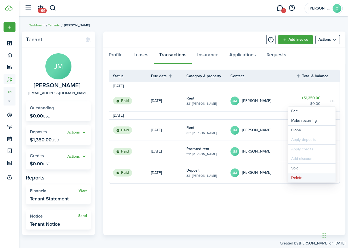
click at [301, 179] on button "Delete" at bounding box center [312, 177] width 48 height 9
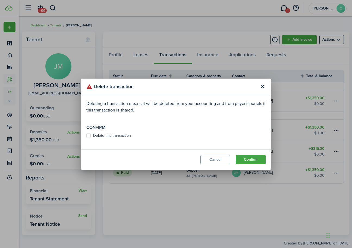
click at [88, 135] on label "Delete this transaction" at bounding box center [108, 135] width 45 height 4
click at [86, 135] on input "Delete this transaction" at bounding box center [86, 135] width 0 height 0
checkbox input "true"
click at [251, 160] on button "Confirm" at bounding box center [251, 159] width 30 height 9
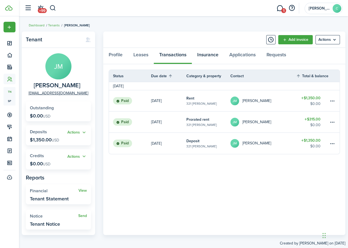
click at [206, 56] on link "Insurance" at bounding box center [208, 56] width 32 height 16
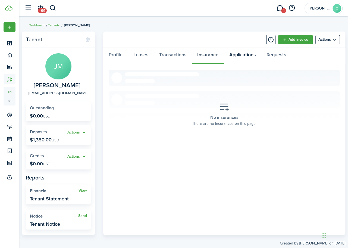
click at [242, 56] on link "Applications" at bounding box center [242, 56] width 37 height 16
click at [280, 56] on link "Requests" at bounding box center [276, 56] width 30 height 16
click at [117, 57] on link "Profile" at bounding box center [115, 56] width 25 height 16
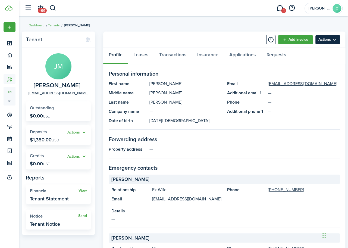
click at [338, 40] on menu-btn "Actions" at bounding box center [327, 39] width 24 height 9
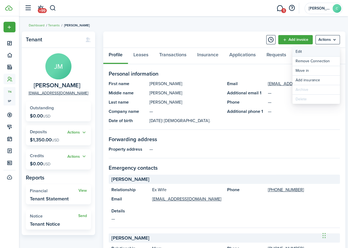
click at [298, 52] on link "Edit" at bounding box center [316, 51] width 48 height 9
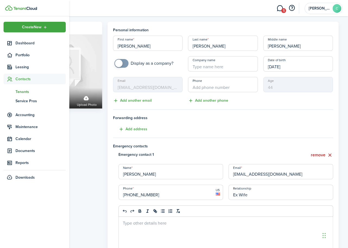
click at [20, 80] on span "Contacts" at bounding box center [40, 79] width 50 height 6
click at [19, 78] on span "Contacts" at bounding box center [40, 79] width 50 height 6
click at [21, 92] on span "Tenants" at bounding box center [40, 92] width 50 height 6
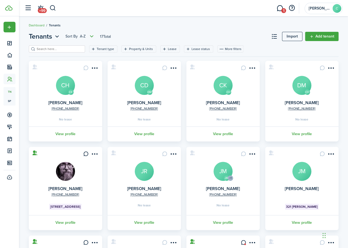
click at [307, 167] on avatar-text "JM" at bounding box center [301, 171] width 19 height 19
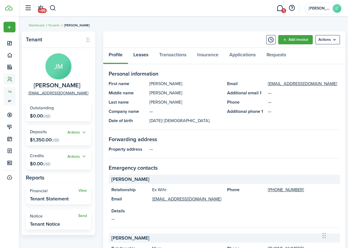
click at [145, 54] on link "Leases" at bounding box center [141, 56] width 26 height 16
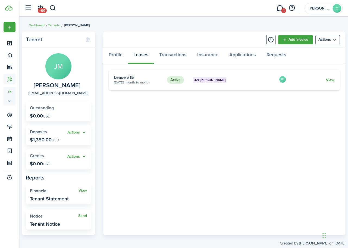
click at [329, 77] on link "View" at bounding box center [330, 80] width 8 height 6
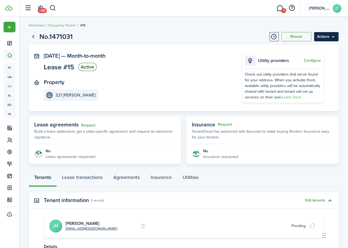
click at [337, 35] on menu-btn "Actions" at bounding box center [326, 36] width 24 height 9
click at [122, 179] on link "Agreements" at bounding box center [126, 178] width 37 height 16
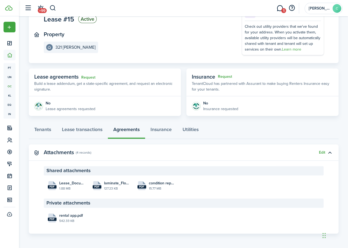
scroll to position [48, 0]
click at [87, 203] on panel-main-section-header "Private attachments" at bounding box center [184, 202] width 280 height 9
click at [323, 151] on button "Edit" at bounding box center [322, 152] width 6 height 4
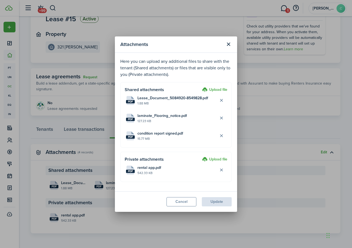
click at [218, 159] on label "Upload file" at bounding box center [214, 159] width 25 height 7
click at [200, 156] on input "Upload file" at bounding box center [200, 156] width 0 height 0
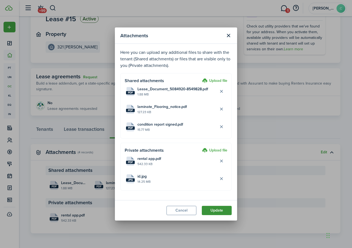
click at [220, 207] on button "Update" at bounding box center [217, 210] width 30 height 9
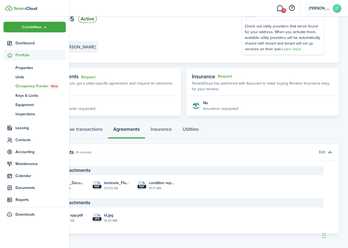
click at [1, 5] on sidebar-logo at bounding box center [34, 8] width 69 height 16
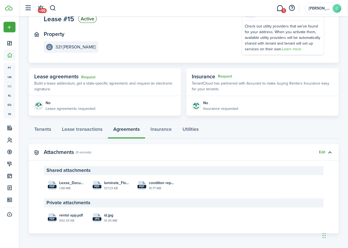
click at [128, 44] on panel-main-section "Property 321 [PERSON_NAME]" at bounding box center [135, 42] width 182 height 22
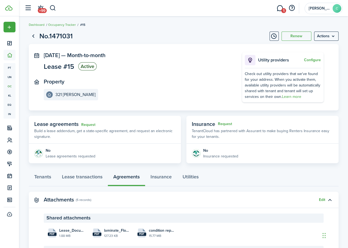
scroll to position [0, 0]
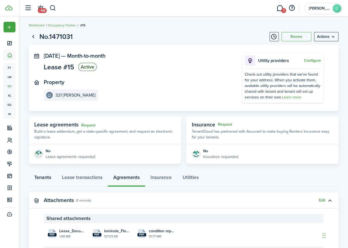
click at [43, 174] on link "Tenants" at bounding box center [43, 178] width 28 height 16
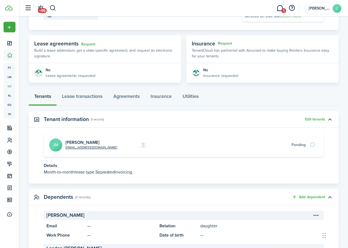
scroll to position [81, 0]
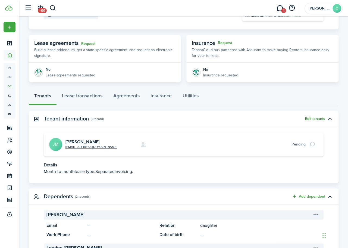
click at [315, 119] on button "Edit tenants" at bounding box center [315, 119] width 20 height 4
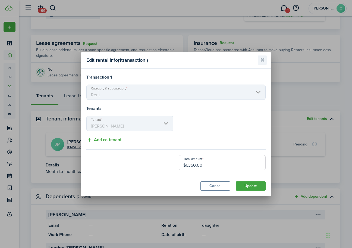
click at [262, 62] on button "Close modal" at bounding box center [262, 59] width 9 height 9
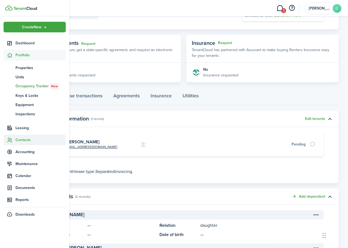
click at [21, 141] on span "Contacts" at bounding box center [40, 140] width 50 height 6
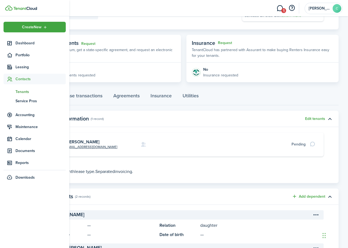
click at [23, 93] on span "Tenants" at bounding box center [40, 92] width 50 height 6
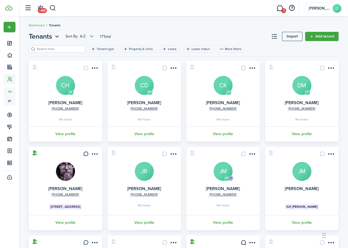
click at [304, 172] on avatar-text "JM" at bounding box center [301, 171] width 19 height 19
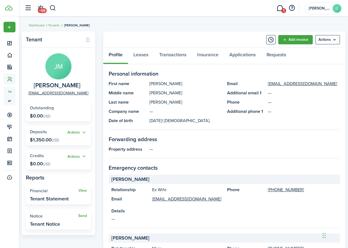
click at [60, 67] on avatar-text "JM" at bounding box center [58, 66] width 26 height 26
click at [322, 40] on menu-btn "Actions" at bounding box center [327, 39] width 24 height 9
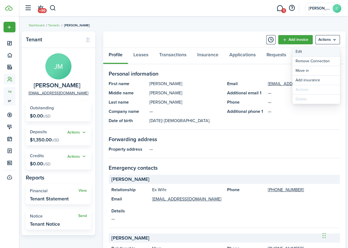
click at [304, 51] on link "Edit" at bounding box center [316, 51] width 48 height 9
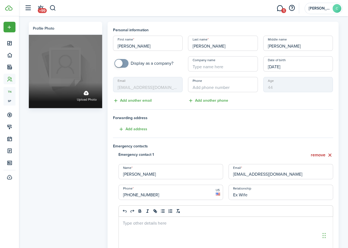
click at [85, 97] on label "Upload photo" at bounding box center [87, 95] width 20 height 14
click at [29, 83] on input "Upload photo" at bounding box center [29, 83] width 0 height 0
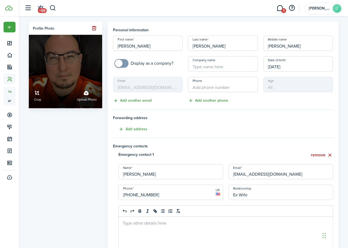
click at [34, 90] on div "Crop Upload photo" at bounding box center [65, 95] width 73 height 25
click at [29, 83] on input "Crop Upload photo" at bounding box center [29, 83] width 0 height 0
click at [37, 93] on link "Crop" at bounding box center [37, 95] width 7 height 14
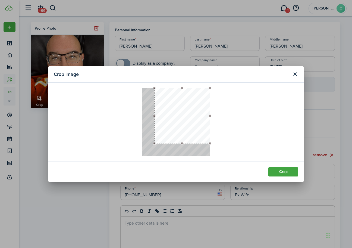
drag, startPoint x: 143, startPoint y: 154, endPoint x: 151, endPoint y: 142, distance: 14.7
click at [151, 142] on div at bounding box center [176, 122] width 68 height 68
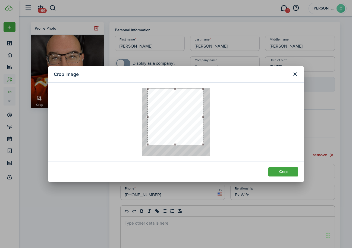
drag, startPoint x: 171, startPoint y: 122, endPoint x: 164, endPoint y: 123, distance: 6.9
click at [164, 123] on button "button" at bounding box center [175, 116] width 55 height 55
click at [281, 171] on button "Crop" at bounding box center [283, 171] width 30 height 9
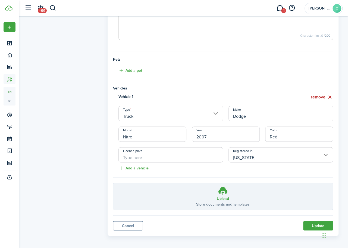
scroll to position [330, 0]
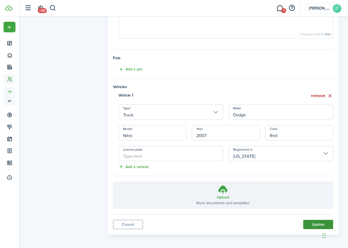
click at [314, 224] on button "Update" at bounding box center [318, 223] width 30 height 9
